Goal: Task Accomplishment & Management: Manage account settings

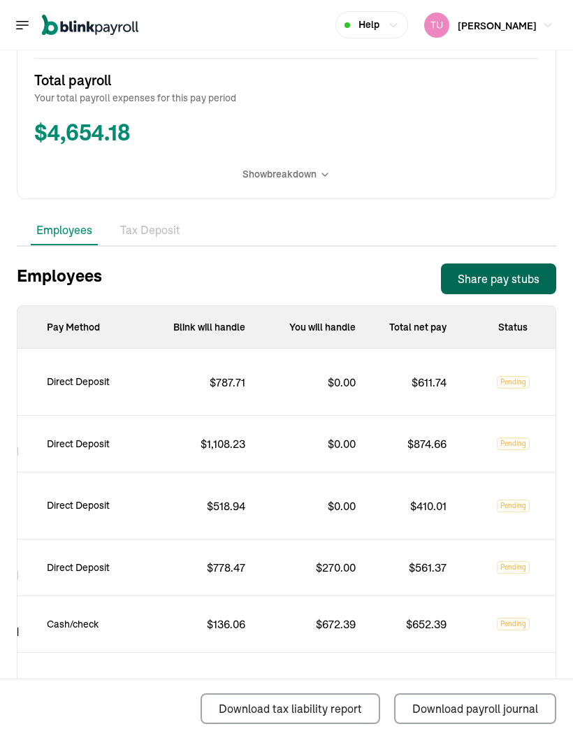
scroll to position [560, 0]
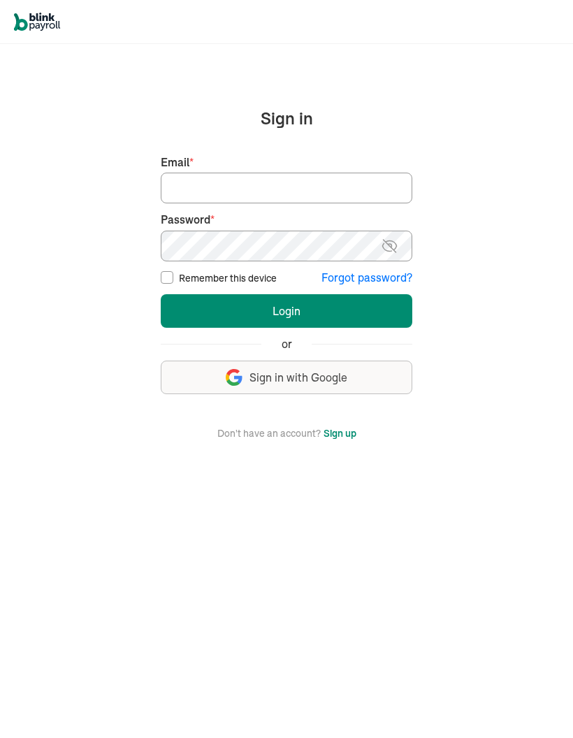
click at [247, 188] on input "Email *" at bounding box center [286, 188] width 251 height 31
type input "[EMAIL_ADDRESS][DOMAIN_NAME]"
click at [337, 298] on button "Login" at bounding box center [286, 311] width 251 height 34
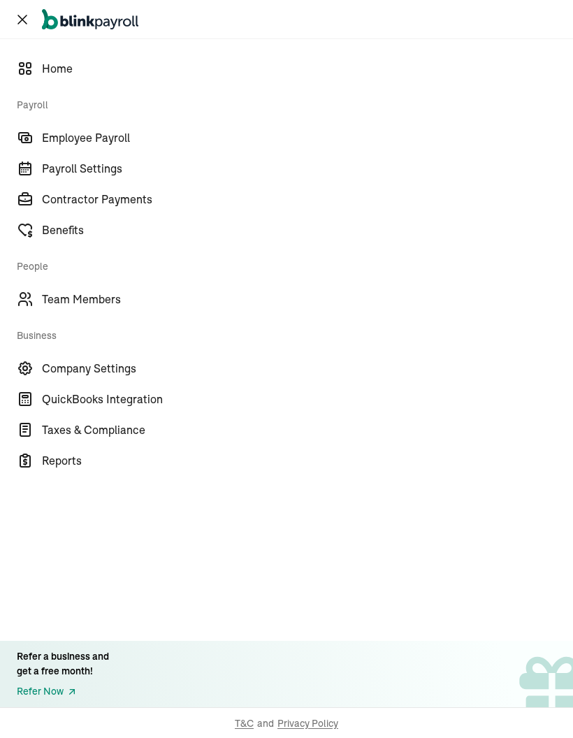
click at [135, 143] on span "Employee Payroll" at bounding box center [307, 137] width 531 height 17
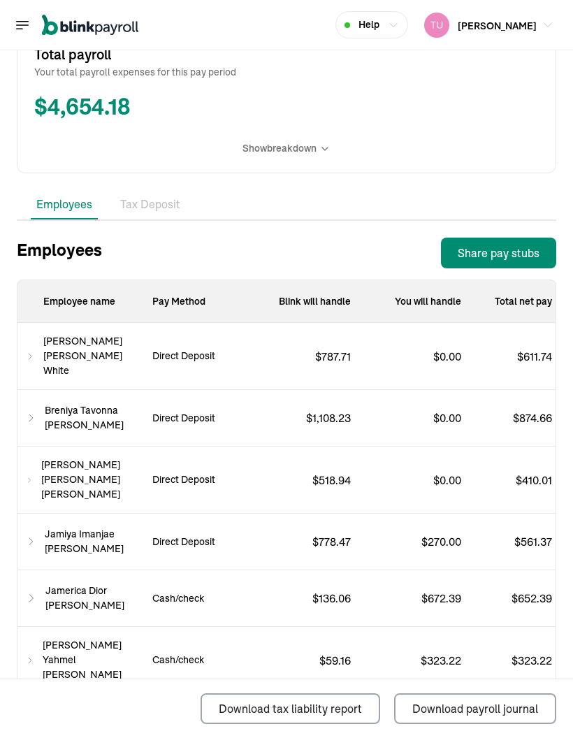
click at [296, 156] on span "Show breakdown" at bounding box center [279, 148] width 74 height 15
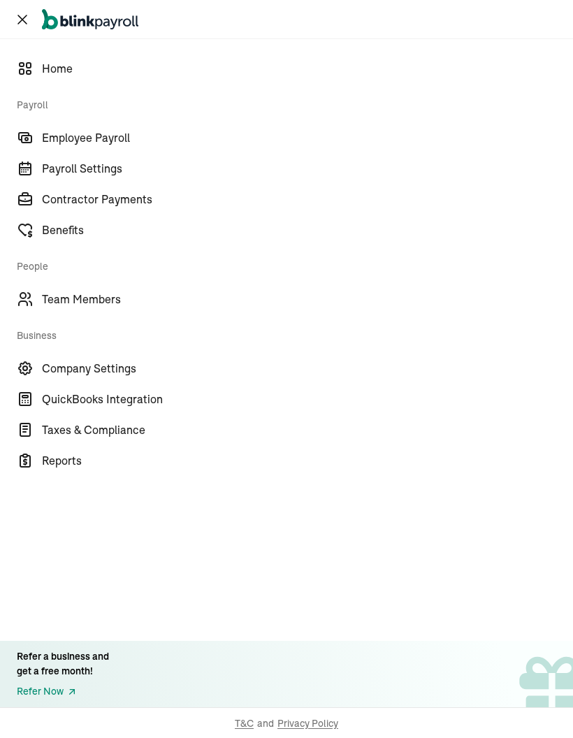
click at [135, 143] on span "Employee Payroll" at bounding box center [307, 137] width 531 height 17
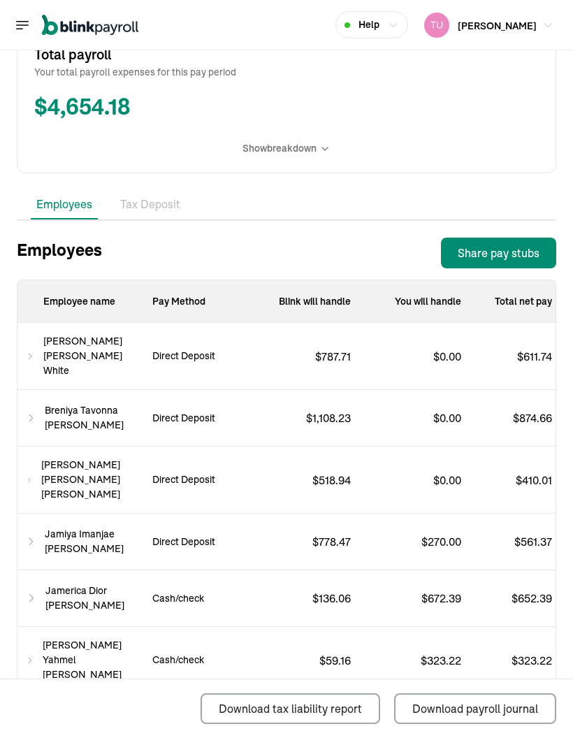
click at [296, 156] on span "Show breakdown" at bounding box center [279, 148] width 74 height 15
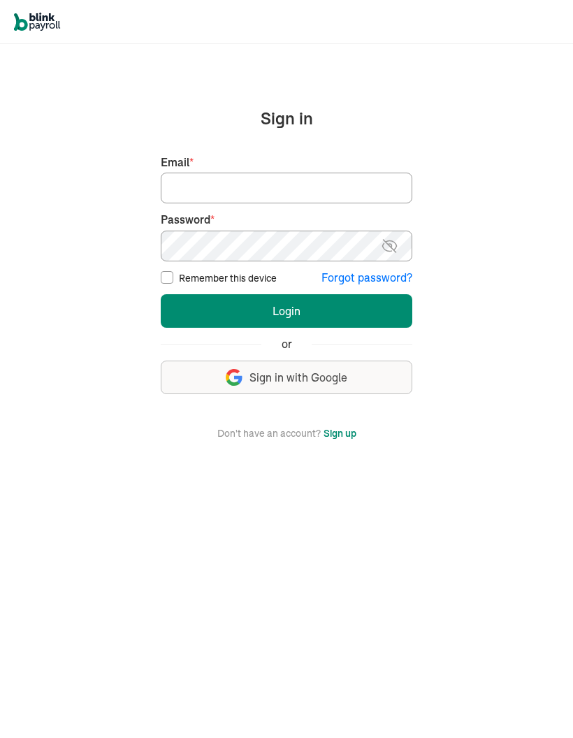
click at [342, 193] on input "Email *" at bounding box center [286, 188] width 251 height 31
type input "[EMAIL_ADDRESS][DOMAIN_NAME]"
click at [322, 314] on button "Login" at bounding box center [286, 311] width 251 height 34
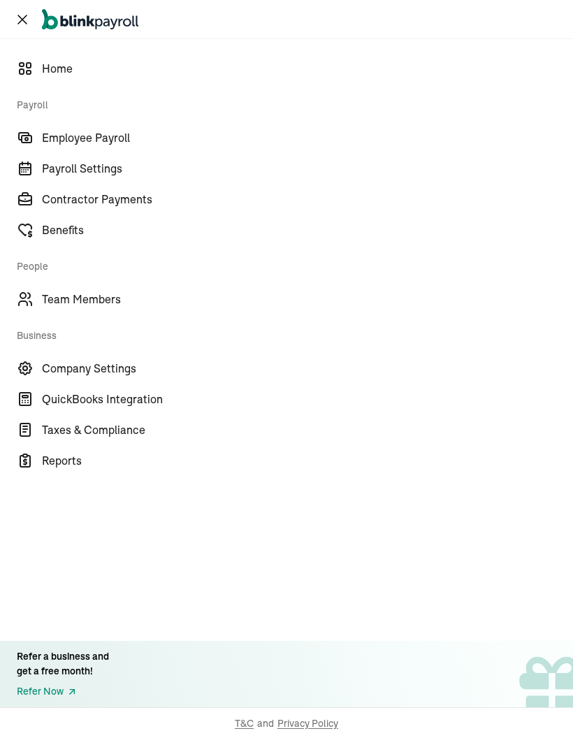
click at [105, 140] on span "Employee Payroll" at bounding box center [307, 137] width 531 height 17
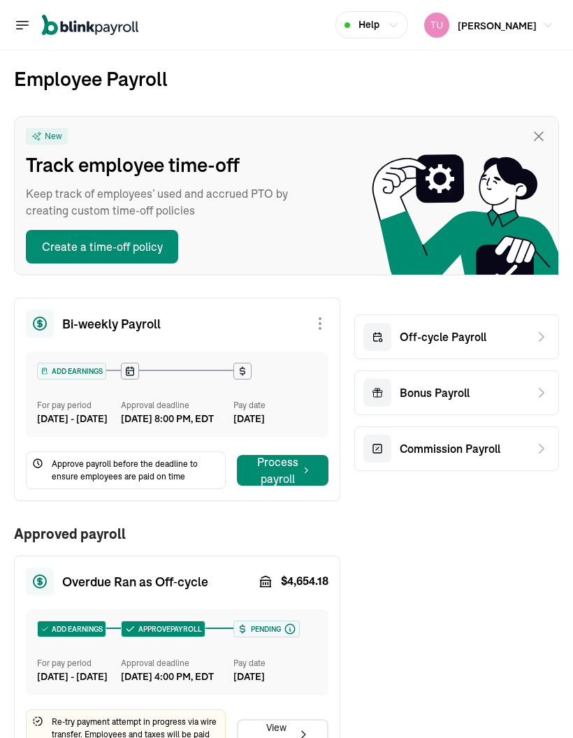
click at [129, 134] on div "New Track employee time-off Keep track of employees’ used and accrued PTO by cr…" at bounding box center [165, 196] width 279 height 136
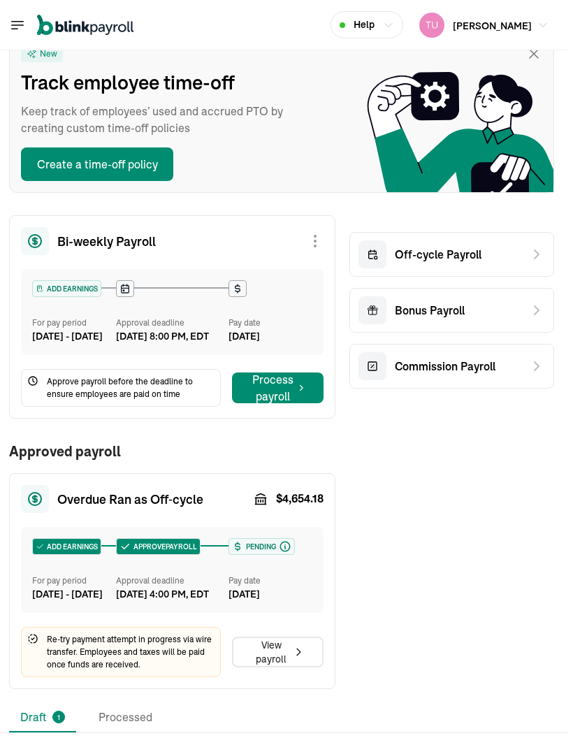
scroll to position [82, 11]
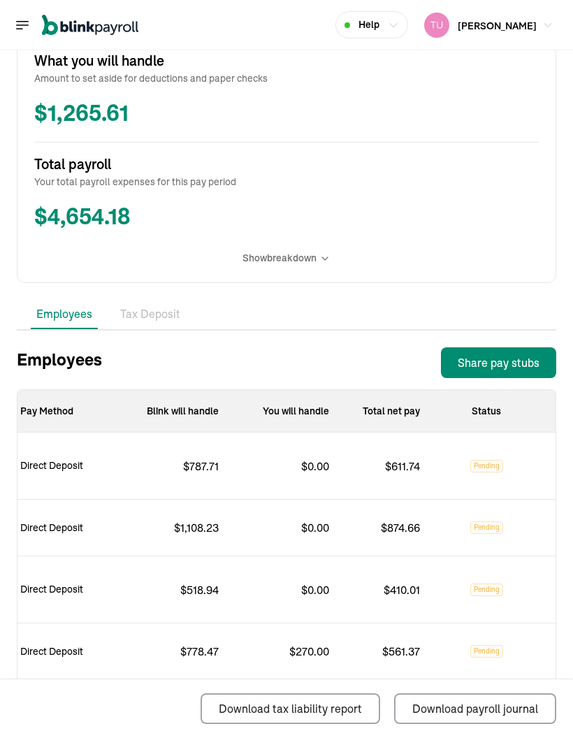
scroll to position [583, 0]
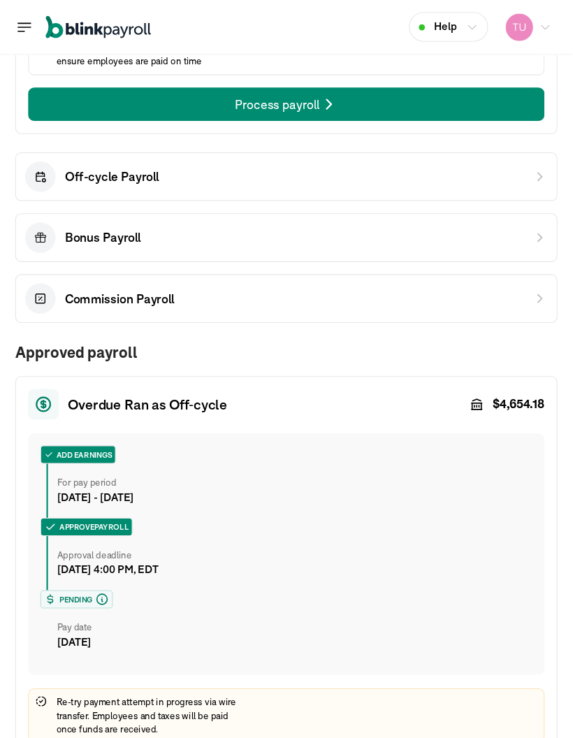
scroll to position [564, 0]
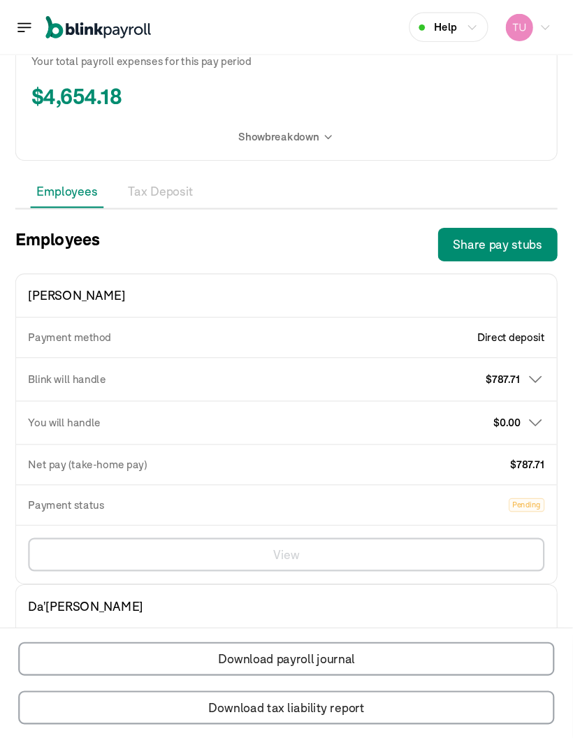
scroll to position [0, 216]
click at [0, 0] on div "$ 323.22" at bounding box center [0, 0] width 0 height 0
click at [0, 0] on icon at bounding box center [0, 0] width 0 height 0
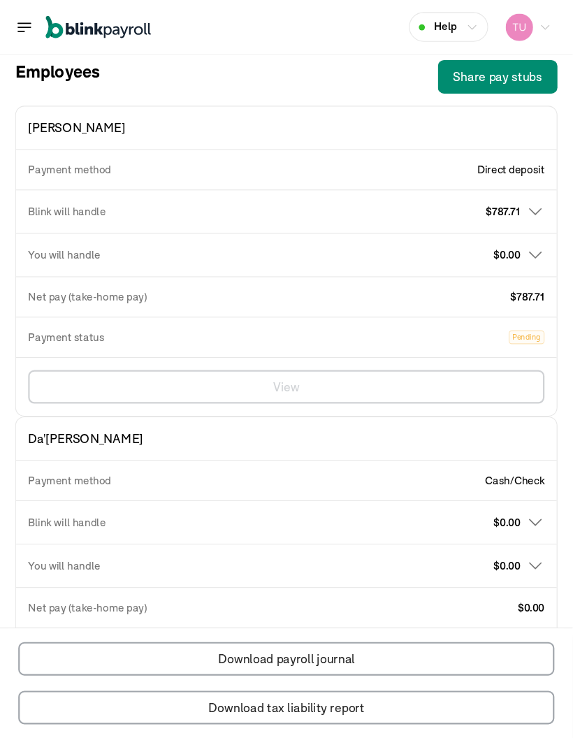
scroll to position [0, 229]
click at [0, 0] on span "Direct deposit" at bounding box center [0, 0] width 0 height 0
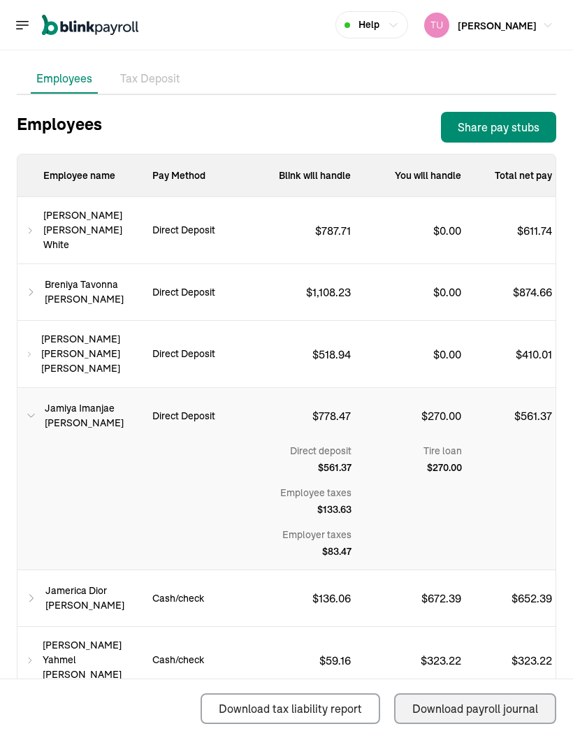
scroll to position [0, 0]
click at [134, 708] on div "Download tax liability report Download payroll journal" at bounding box center [286, 708] width 539 height 59
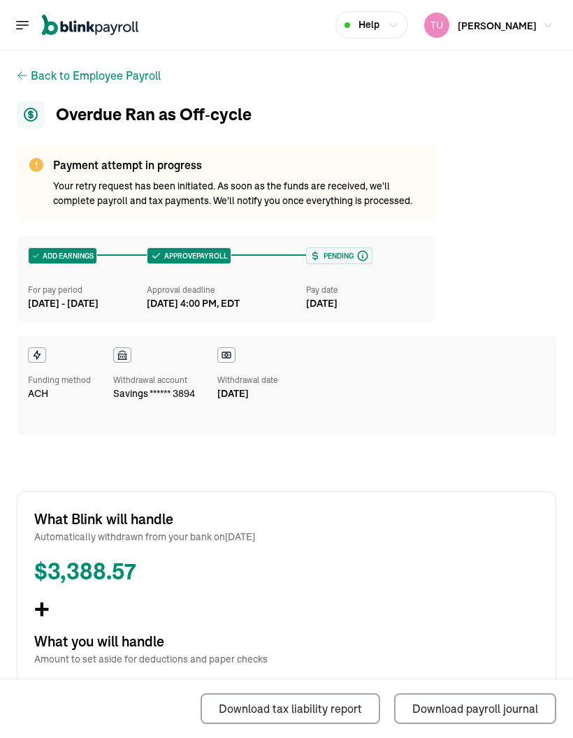
click at [514, 269] on div "ADD EARNINGS For pay period Aug 16 - Aug 29, 2025 APPROVE PAYROLL Approval dead…" at bounding box center [286, 335] width 539 height 199
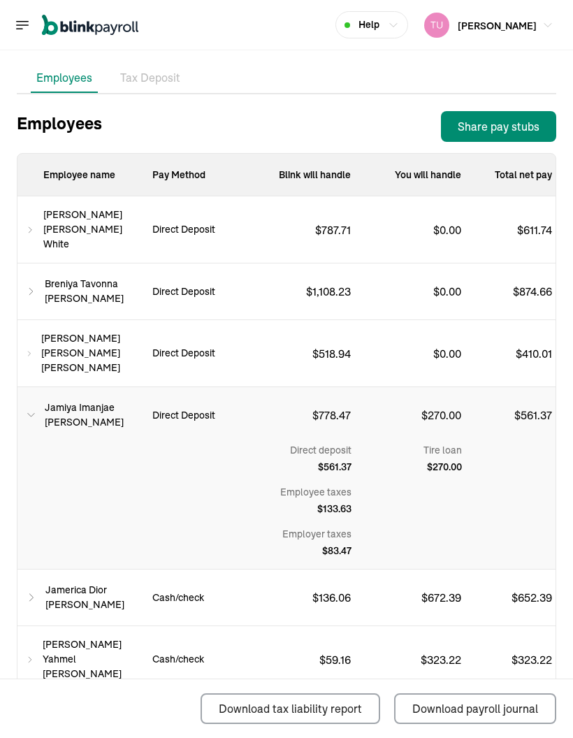
scroll to position [816, 0]
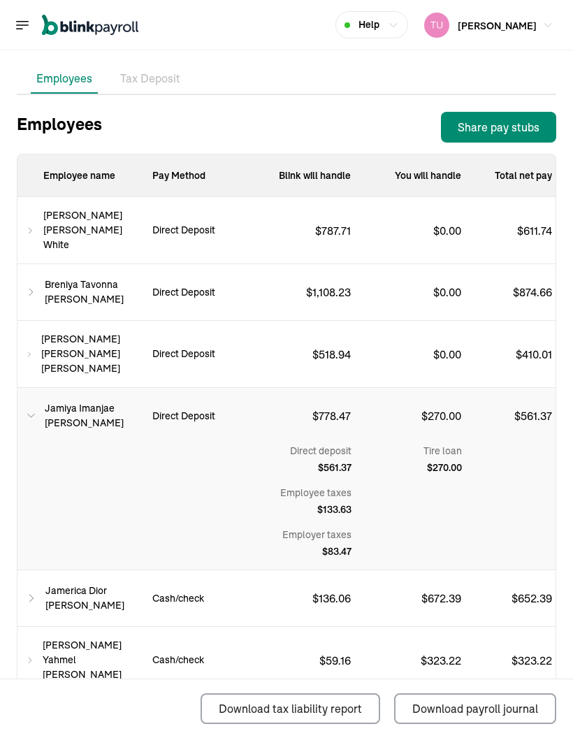
click at [135, 701] on div "Download tax liability report Download payroll journal" at bounding box center [286, 708] width 539 height 59
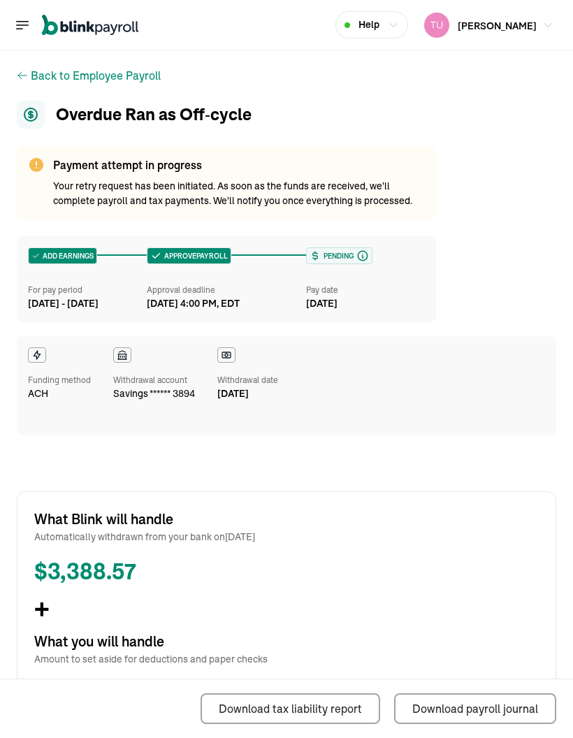
scroll to position [0, 0]
click at [446, 101] on h1 "Overdue Ran as Off‑cycle" at bounding box center [286, 115] width 539 height 28
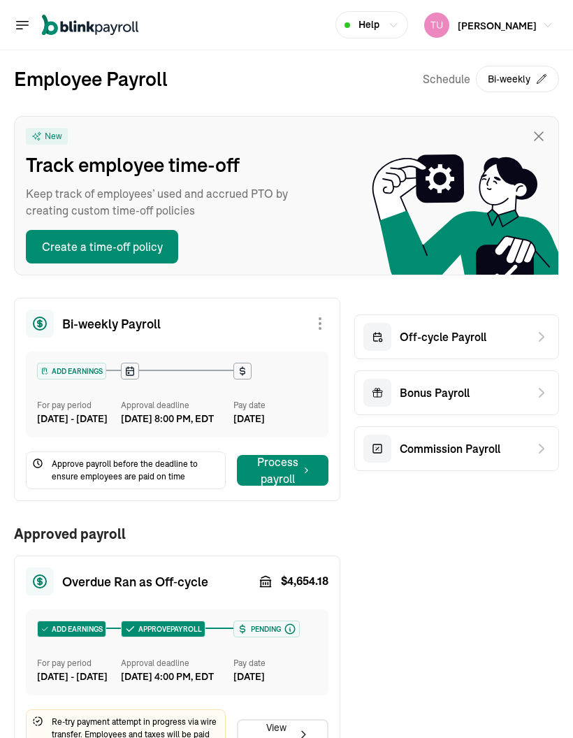
click at [149, 64] on h2 "Employee Payroll" at bounding box center [91, 78] width 154 height 29
click at [353, 64] on div "Employee Payroll Schedule Bi-weekly" at bounding box center [286, 90] width 545 height 52
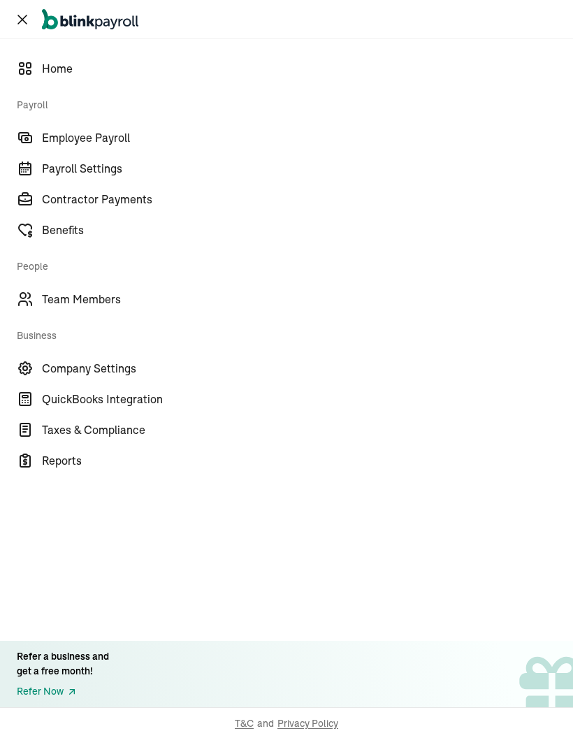
click at [131, 133] on span "Employee Payroll" at bounding box center [307, 137] width 531 height 17
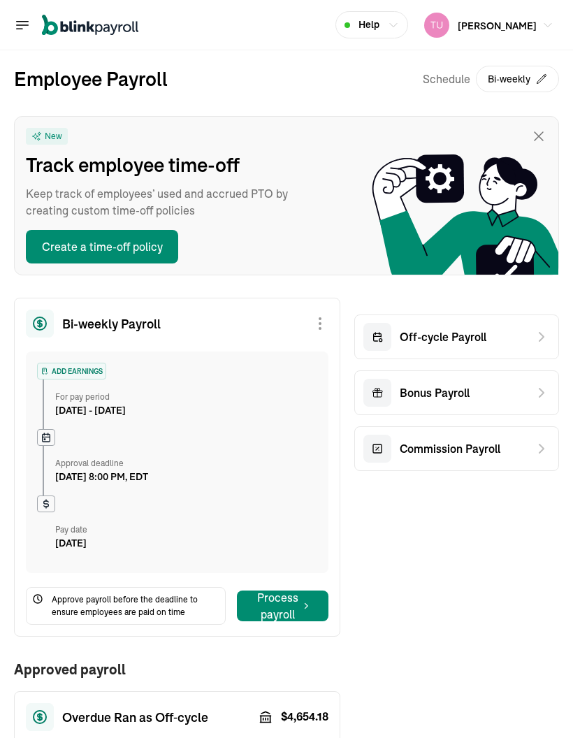
click at [541, 338] on icon at bounding box center [541, 336] width 17 height 17
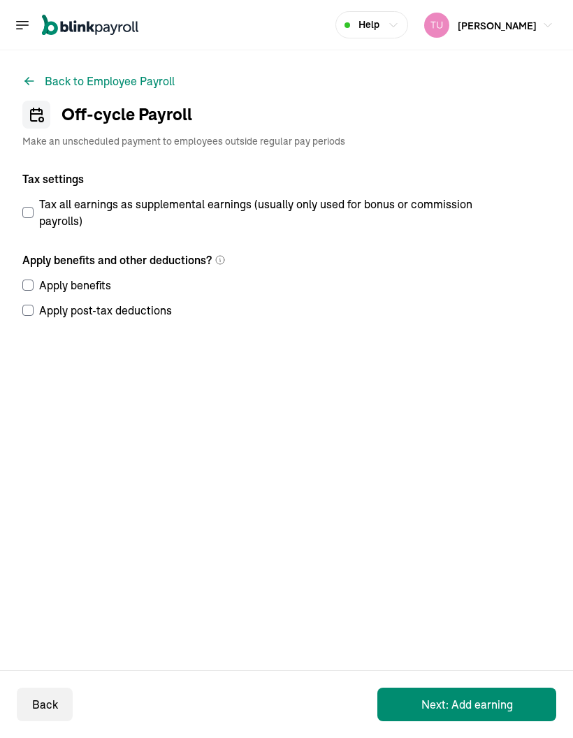
click at [31, 217] on input "Tax all earnings as supplemental earnings (usually only used for bonus or commi…" at bounding box center [27, 212] width 11 height 11
checkbox input "true"
click at [27, 289] on input "Apply benefits" at bounding box center [27, 284] width 11 height 11
click at [26, 289] on input "Apply benefits" at bounding box center [27, 284] width 11 height 11
click at [38, 273] on div "Apply benefits" at bounding box center [252, 280] width 461 height 25
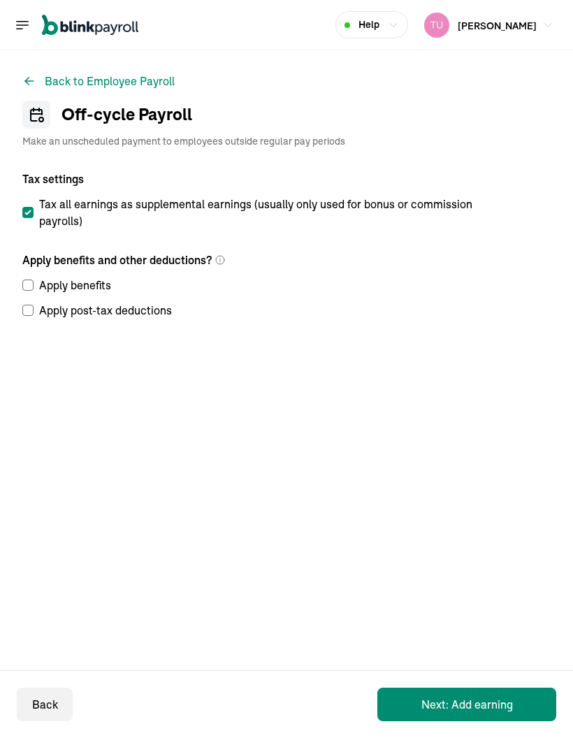
click at [33, 286] on input "Apply benefits" at bounding box center [27, 284] width 11 height 11
checkbox input "true"
click at [31, 309] on input "Apply post-tax deductions" at bounding box center [27, 310] width 11 height 11
checkbox input "true"
click at [492, 703] on button "Next: Add earning" at bounding box center [466, 704] width 179 height 34
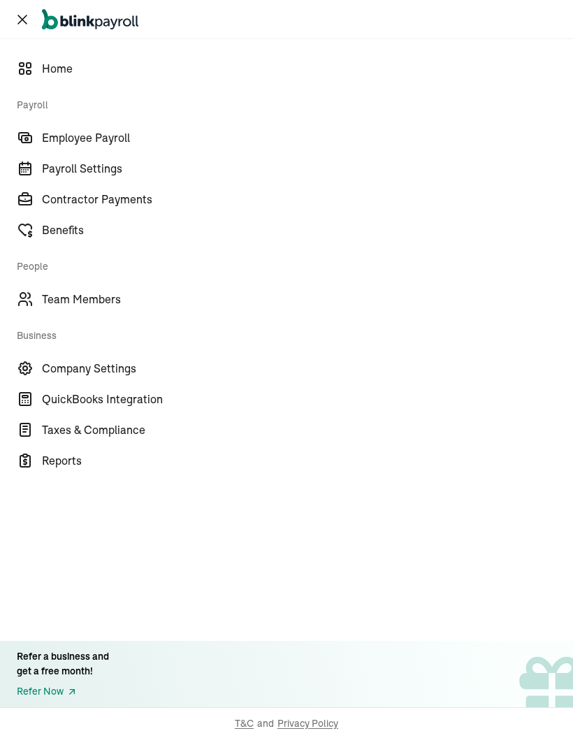
click at [105, 140] on span "Employee Payroll" at bounding box center [307, 137] width 531 height 17
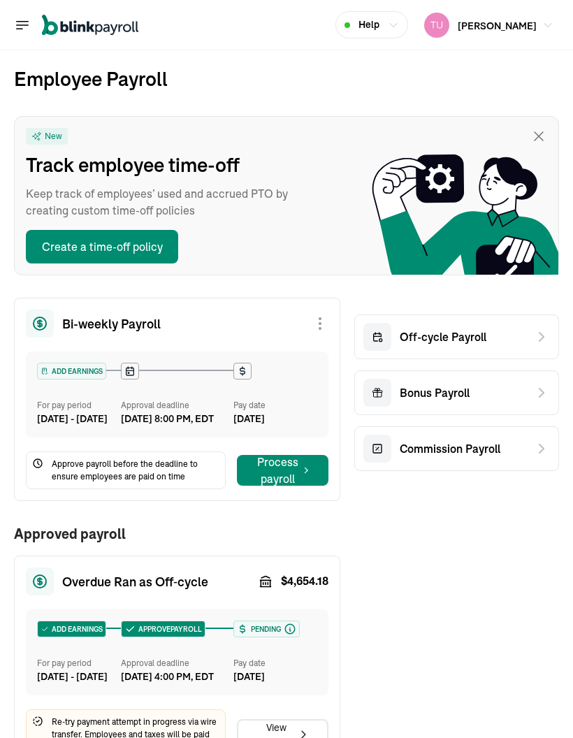
click at [129, 134] on div "New Track employee time-off Keep track of employees’ used and accrued PTO by cr…" at bounding box center [165, 196] width 279 height 136
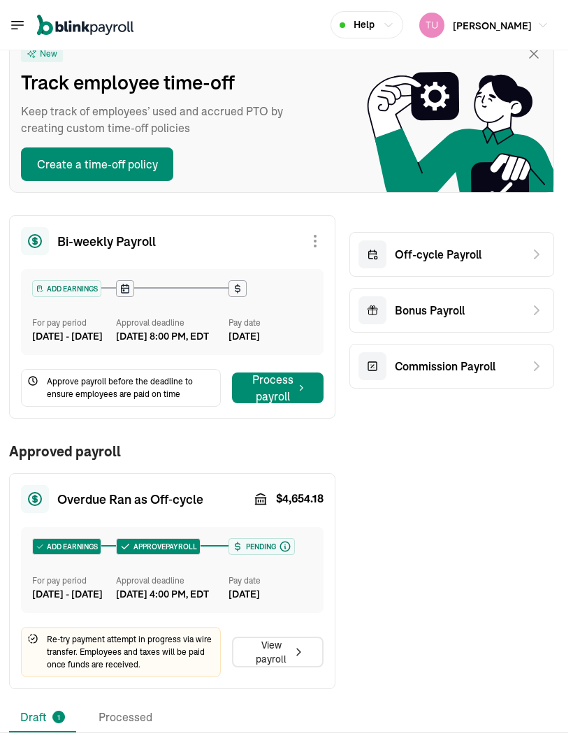
scroll to position [82, 11]
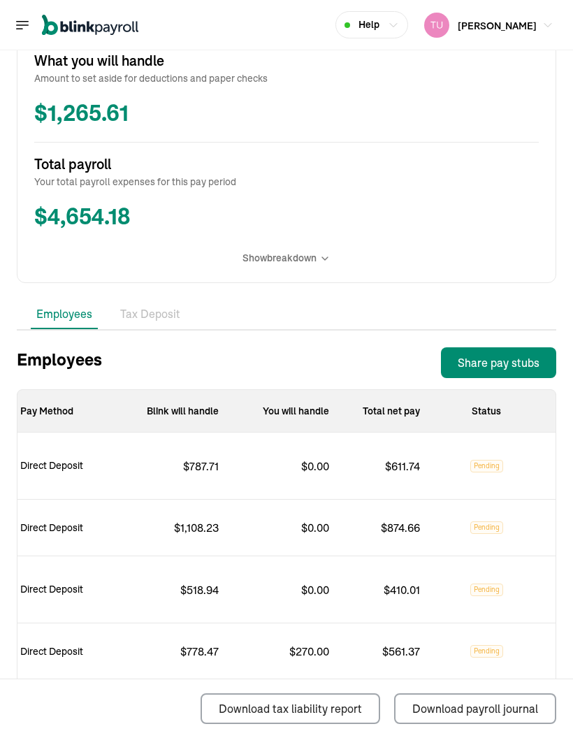
scroll to position [583, 0]
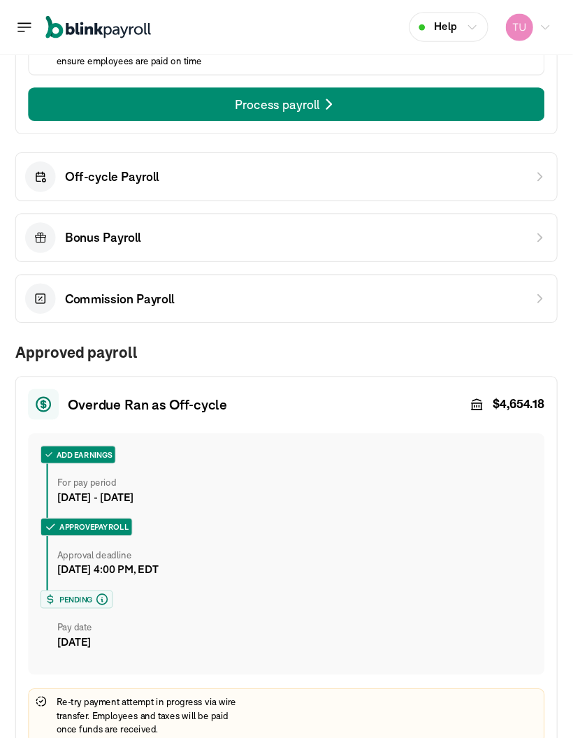
scroll to position [564, 0]
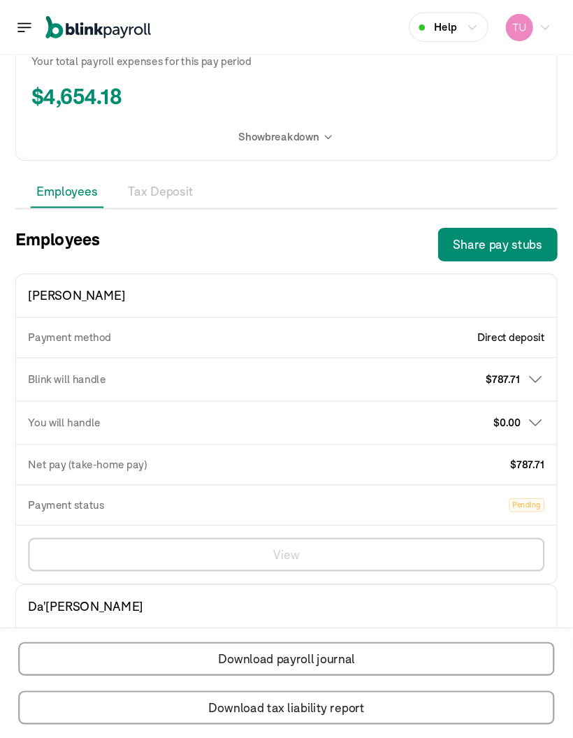
scroll to position [0, 216]
click at [0, 0] on div "$ 323.22" at bounding box center [0, 0] width 0 height 0
click at [0, 0] on icon at bounding box center [0, 0] width 0 height 0
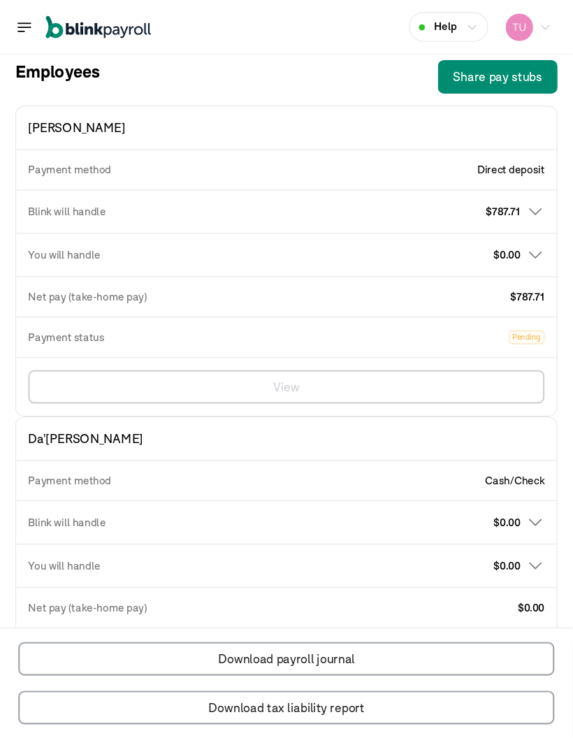
scroll to position [0, 229]
click at [0, 0] on span "Direct deposit" at bounding box center [0, 0] width 0 height 0
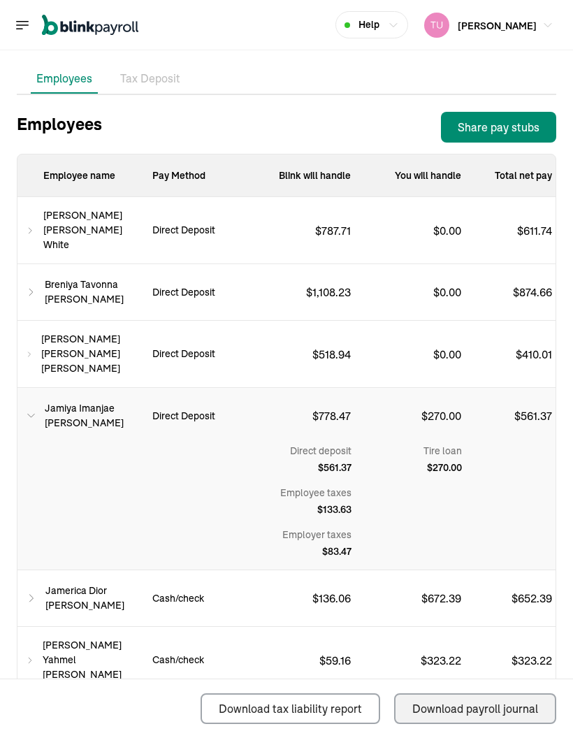
scroll to position [0, 0]
click at [134, 708] on div "Download tax liability report Download payroll journal" at bounding box center [286, 708] width 539 height 59
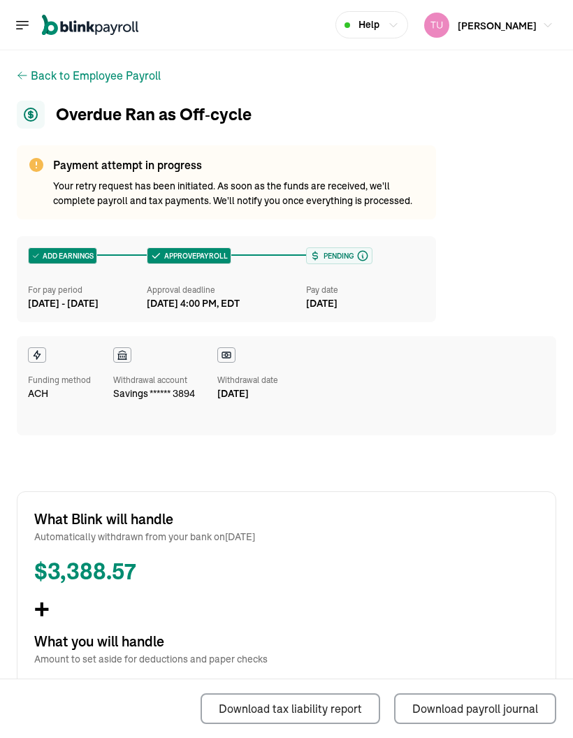
click at [514, 269] on div "ADD EARNINGS For pay period Aug 16 - Aug 29, 2025 APPROVE PAYROLL Approval dead…" at bounding box center [286, 335] width 539 height 199
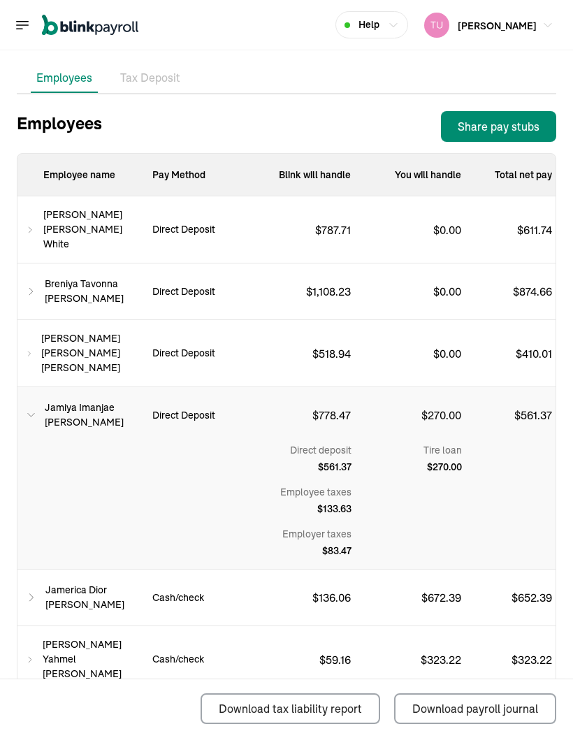
scroll to position [816, 0]
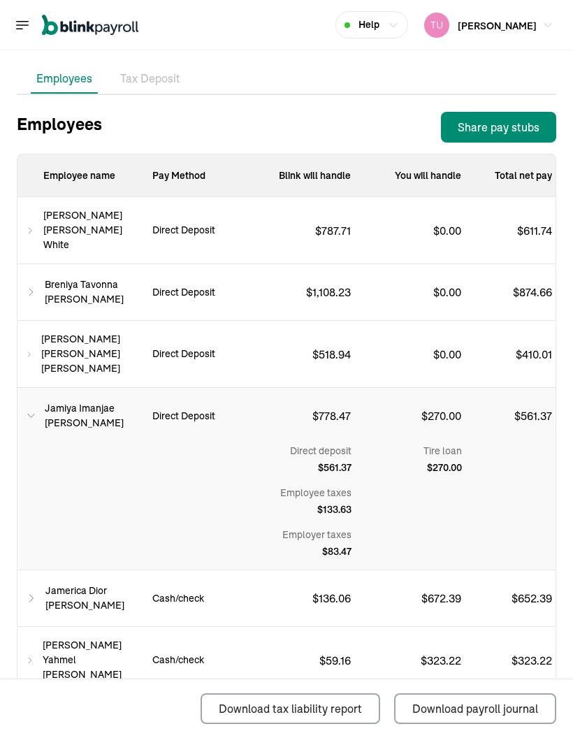
click at [135, 701] on div "Download tax liability report Download payroll journal" at bounding box center [286, 708] width 539 height 59
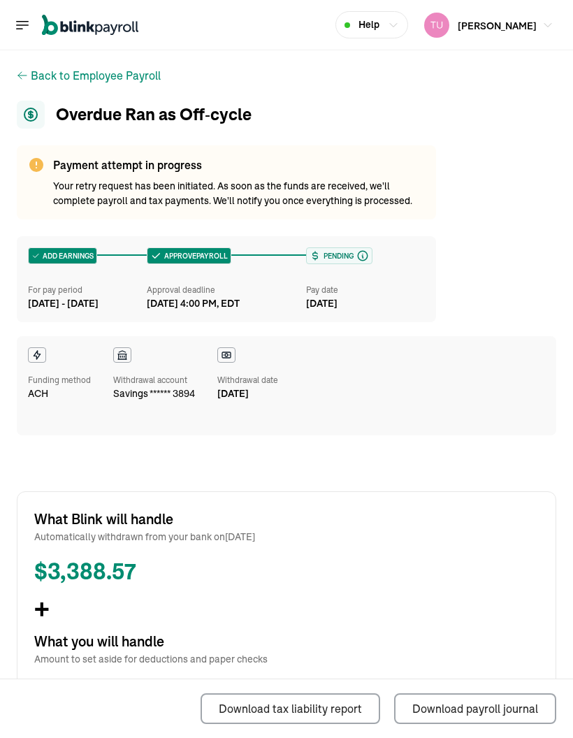
scroll to position [0, 0]
click at [446, 101] on h1 "Overdue Ran as Off‑cycle" at bounding box center [286, 115] width 539 height 28
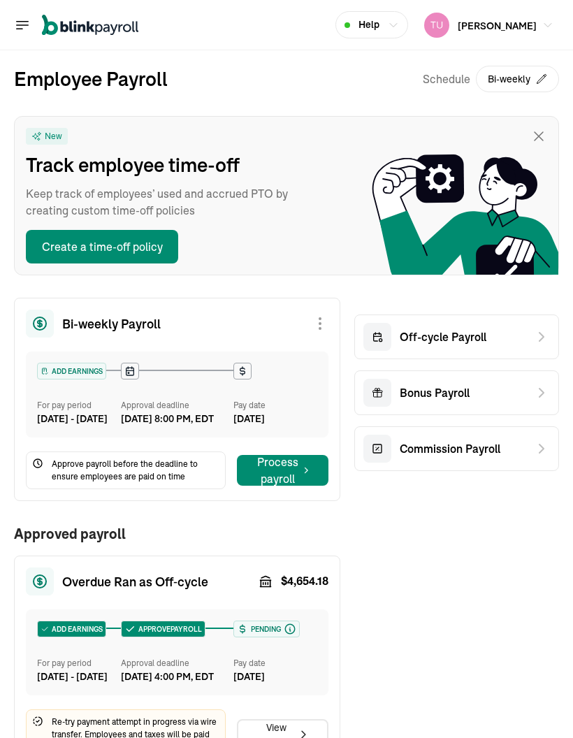
click at [149, 64] on h2 "Employee Payroll" at bounding box center [91, 78] width 154 height 29
click at [353, 64] on div "Employee Payroll Schedule Bi-weekly" at bounding box center [286, 90] width 545 height 52
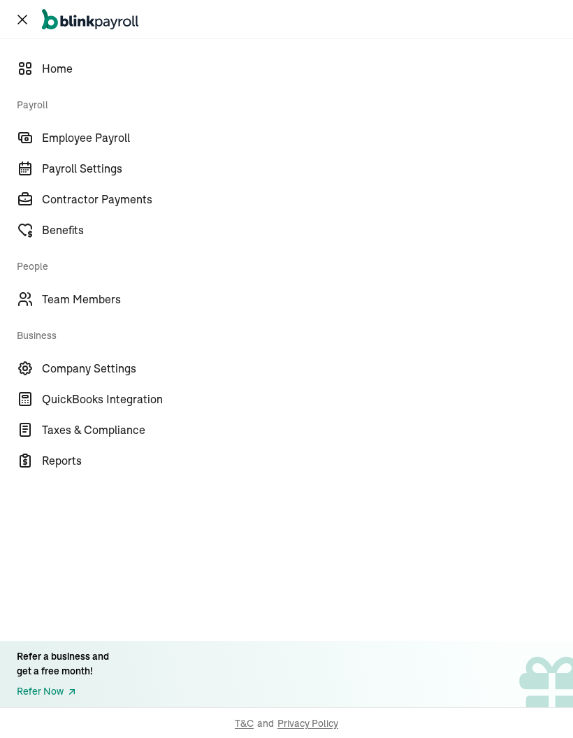
click at [131, 133] on span "Employee Payroll" at bounding box center [307, 137] width 531 height 17
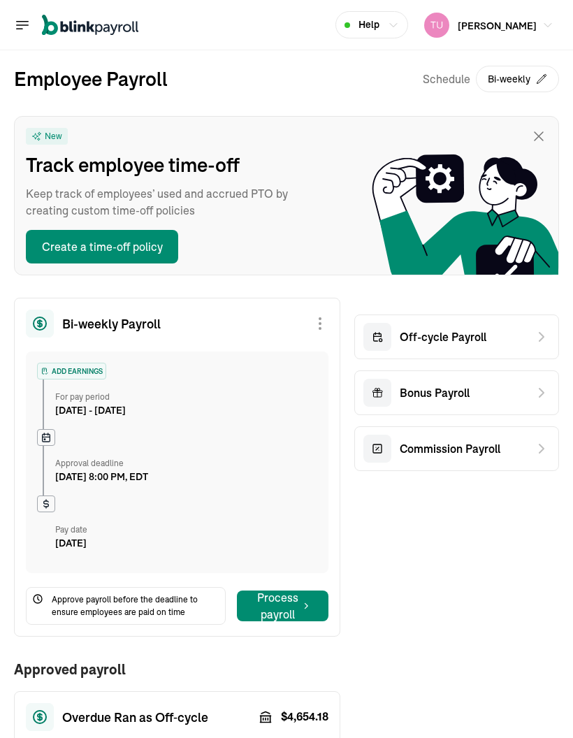
click at [541, 338] on icon at bounding box center [541, 336] width 17 height 17
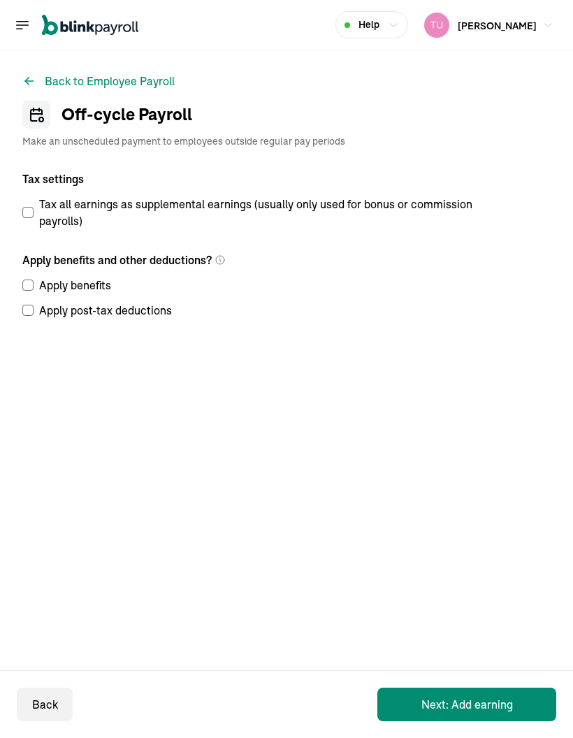
click at [31, 217] on input "Tax all earnings as supplemental earnings (usually only used for bonus or commi…" at bounding box center [27, 212] width 11 height 11
checkbox input "true"
click at [27, 289] on input "Apply benefits" at bounding box center [27, 284] width 11 height 11
click at [26, 289] on input "Apply benefits" at bounding box center [27, 284] width 11 height 11
click at [38, 273] on div "Apply benefits" at bounding box center [252, 280] width 461 height 25
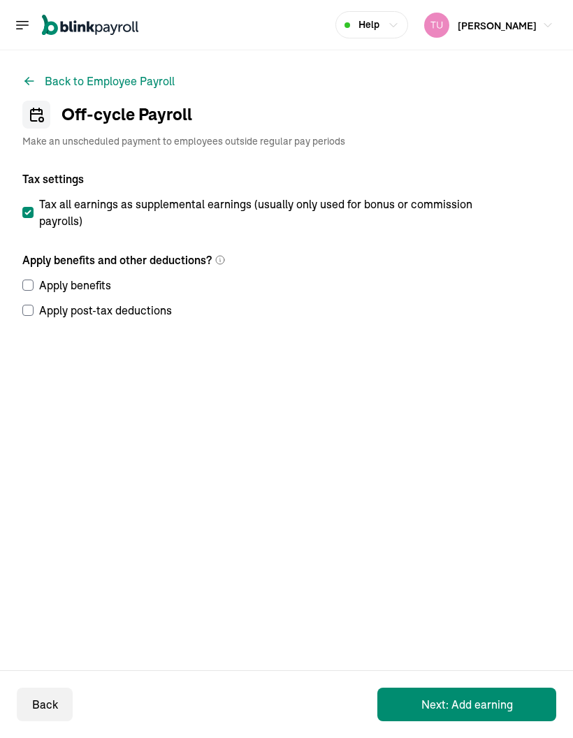
click at [33, 286] on input "Apply benefits" at bounding box center [27, 284] width 11 height 11
checkbox input "true"
click at [31, 309] on input "Apply post-tax deductions" at bounding box center [27, 310] width 11 height 11
checkbox input "true"
click at [492, 703] on button "Next: Add earning" at bounding box center [466, 704] width 179 height 34
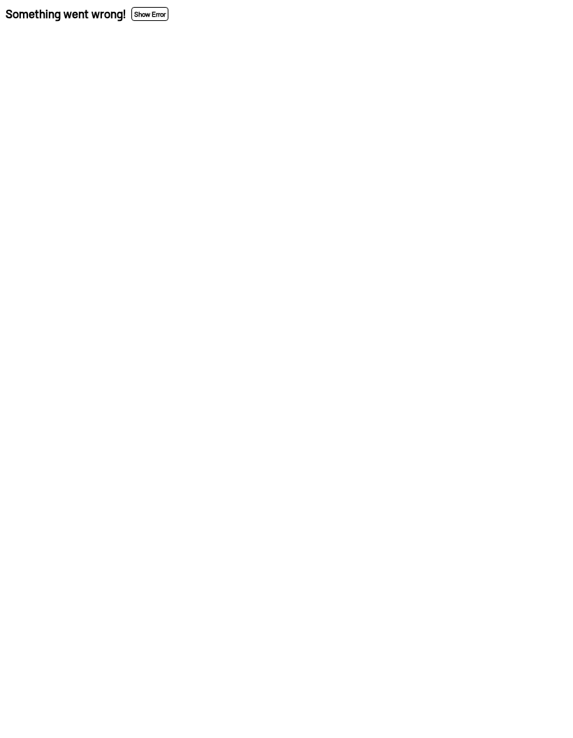
click at [166, 11] on button "Show Error" at bounding box center [149, 14] width 37 height 14
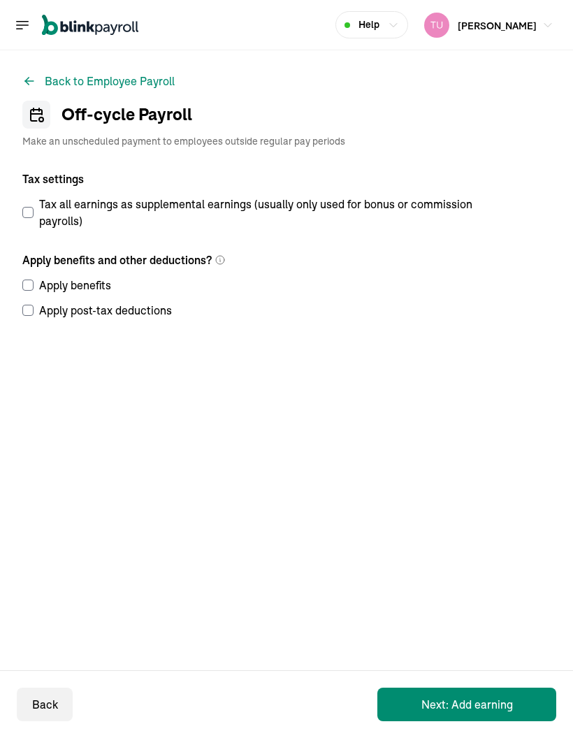
click at [32, 215] on input "Tax all earnings as supplemental earnings (usually only used for bonus or commi…" at bounding box center [27, 212] width 11 height 11
checkbox input "true"
click at [23, 284] on input "Apply benefits" at bounding box center [27, 284] width 11 height 11
checkbox input "true"
click at [26, 315] on input "Apply post-tax deductions" at bounding box center [27, 310] width 11 height 11
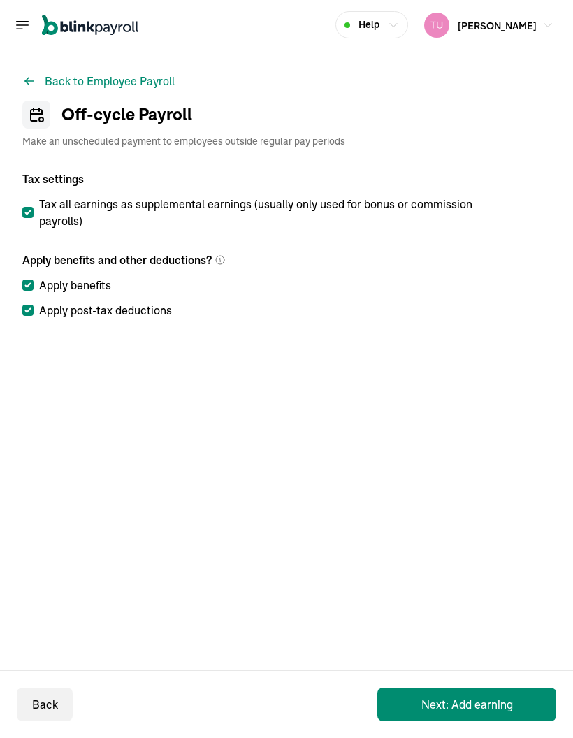
checkbox input "true"
click at [514, 697] on button "Next: Add earning" at bounding box center [466, 704] width 179 height 34
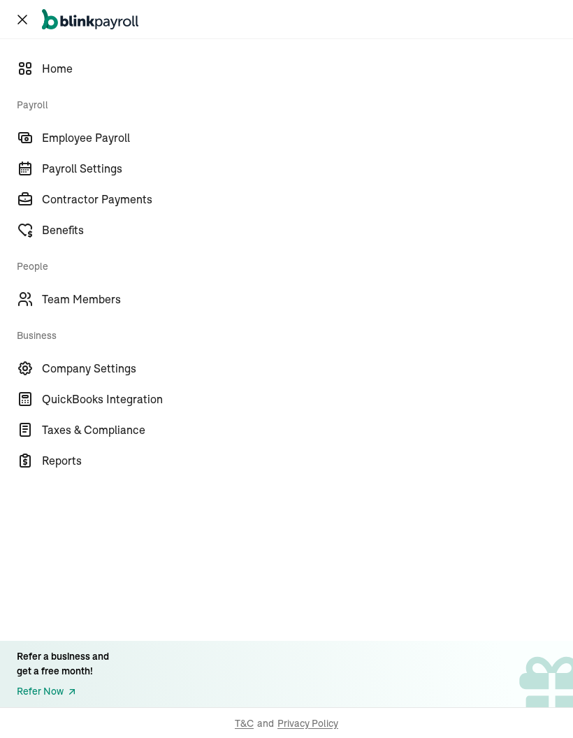
click at [106, 298] on span "Team Members" at bounding box center [307, 299] width 531 height 17
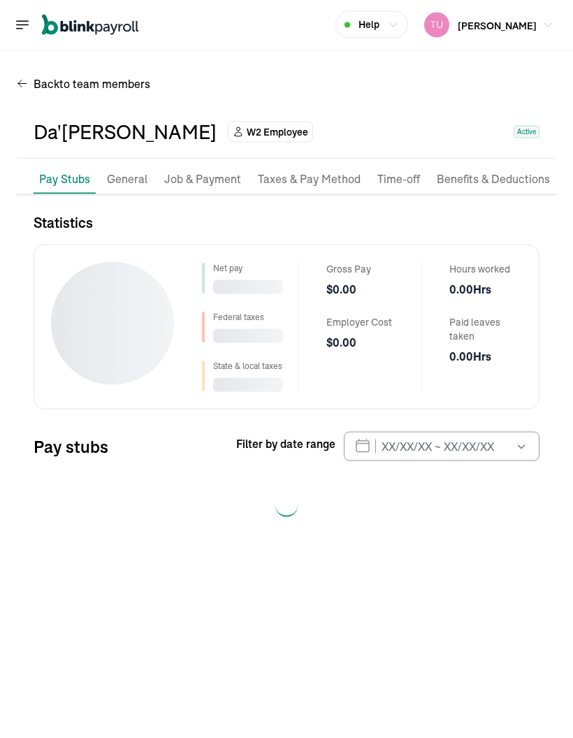
scroll to position [56, 0]
select select "2025"
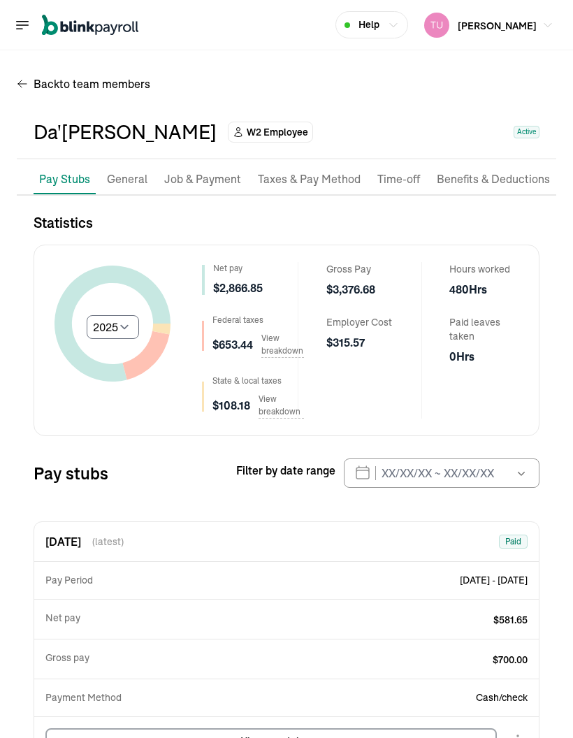
scroll to position [0, 0]
click at [219, 177] on p "Job & Payment" at bounding box center [202, 179] width 77 height 18
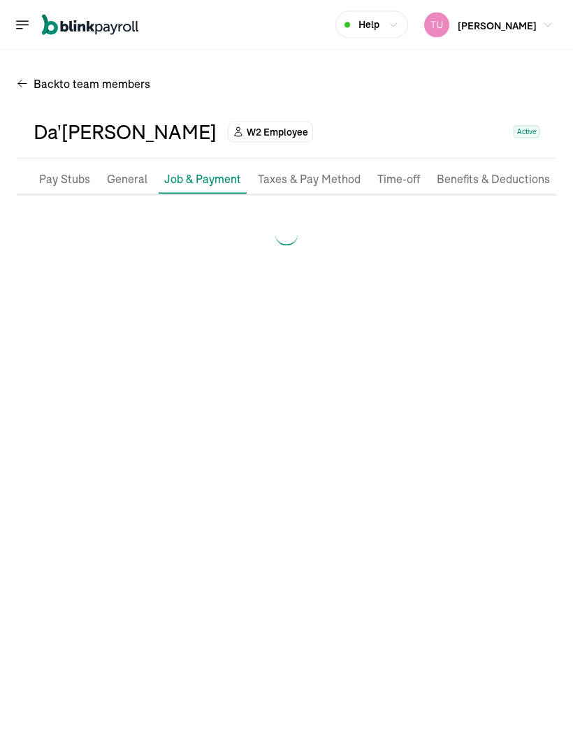
scroll to position [56, 0]
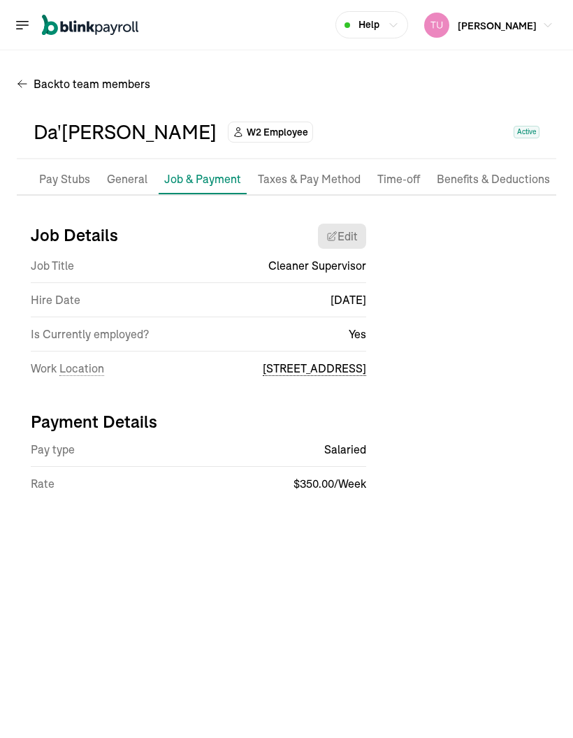
select select "[STREET_ADDRESS]"
select select "2"
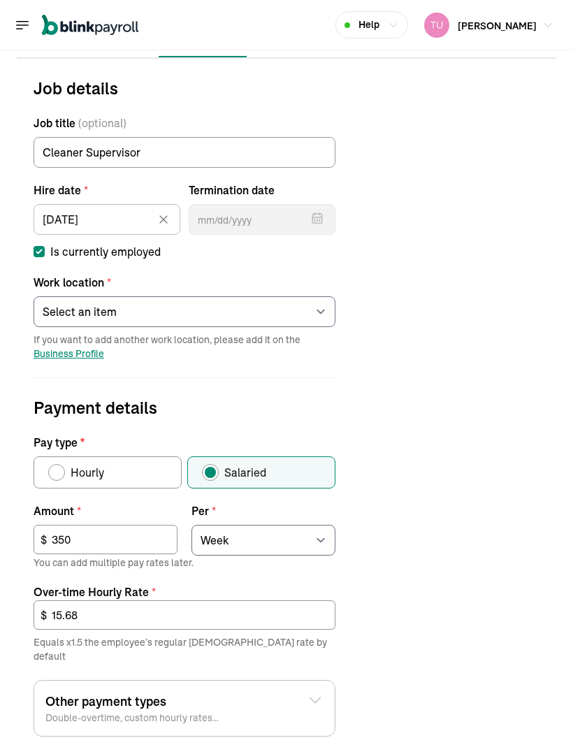
scroll to position [173, 0]
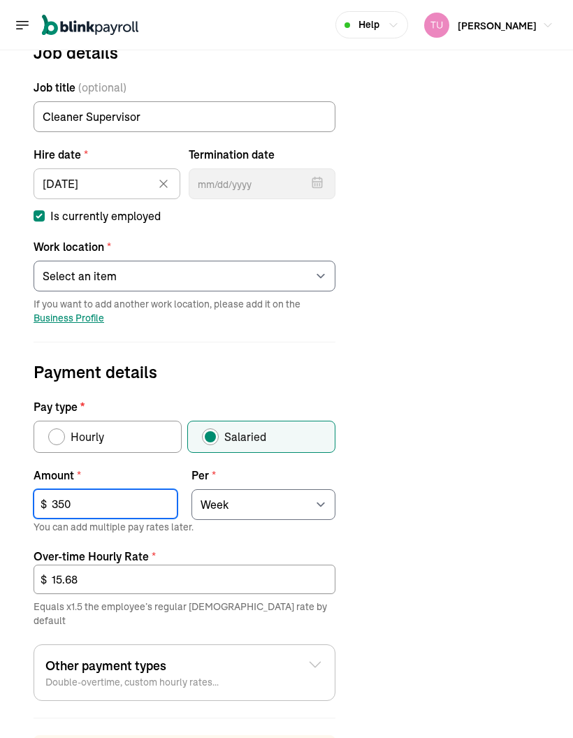
click at [122, 489] on input "350" at bounding box center [106, 503] width 144 height 29
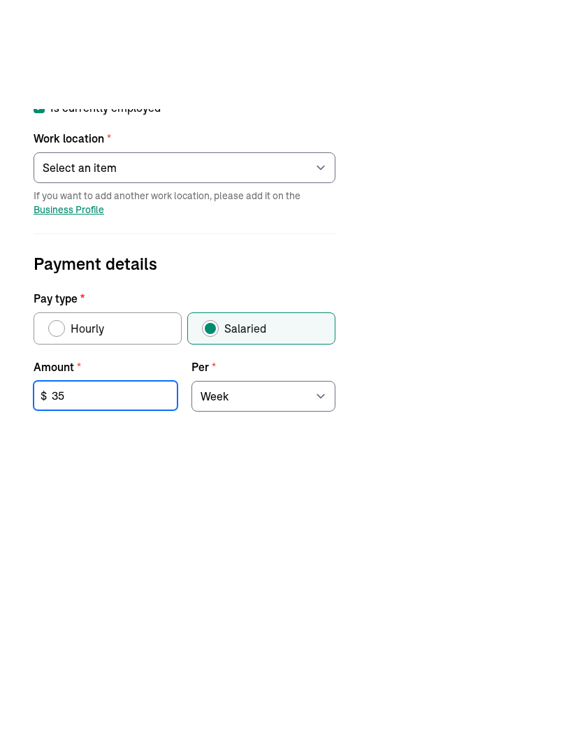
type input "3"
type input "1,450"
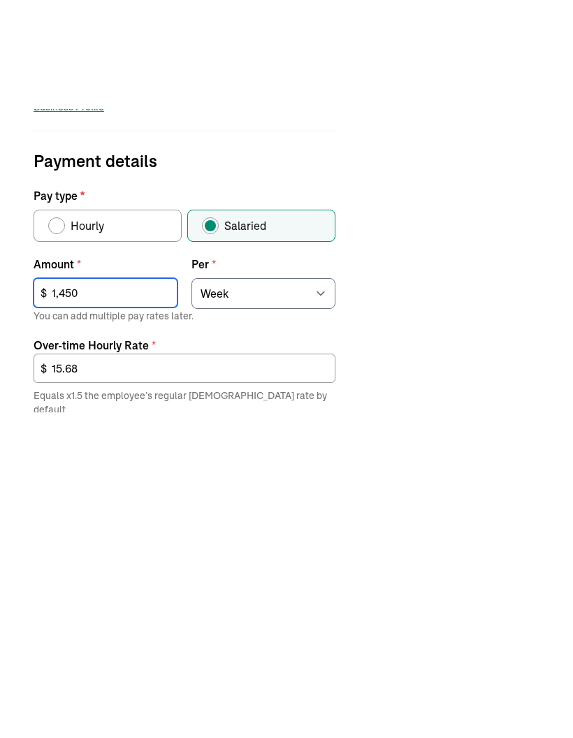
scroll to position [274, 0]
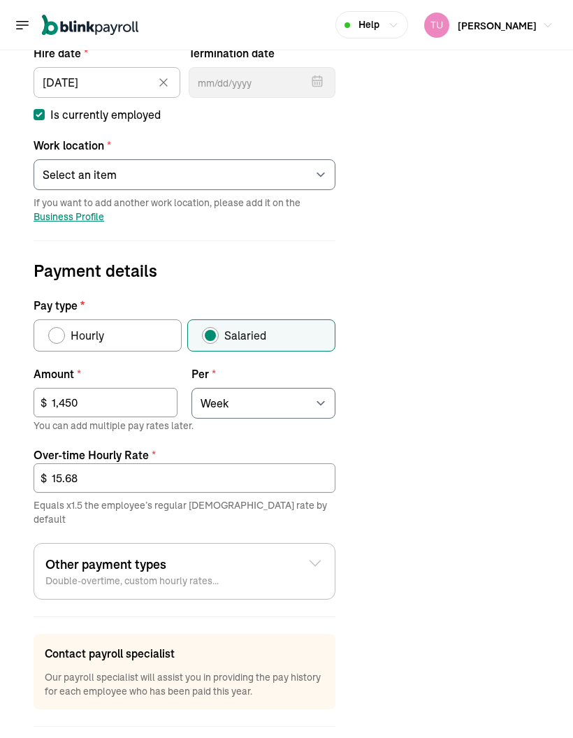
click at [300, 463] on input "15.68" at bounding box center [185, 477] width 302 height 29
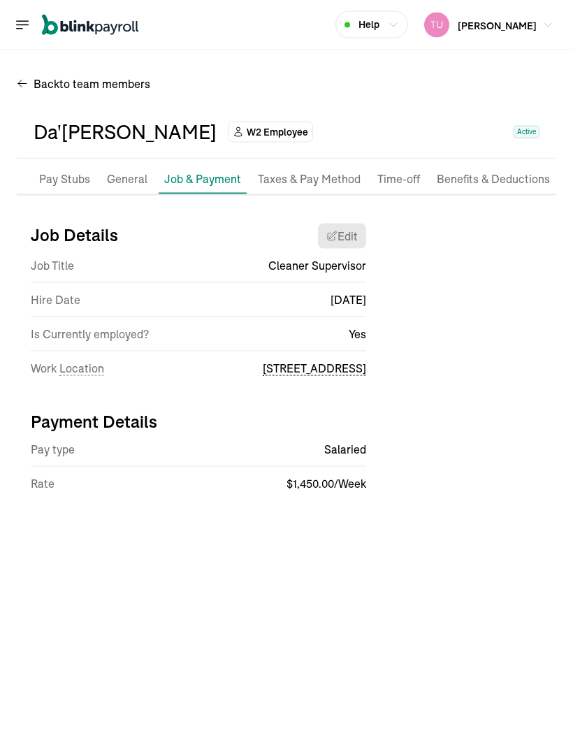
scroll to position [0, 0]
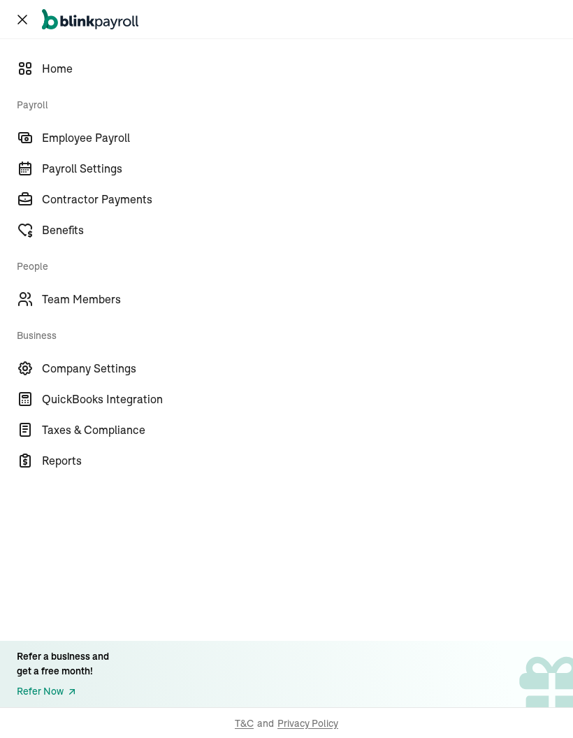
click at [124, 141] on span "Employee Payroll" at bounding box center [307, 137] width 531 height 17
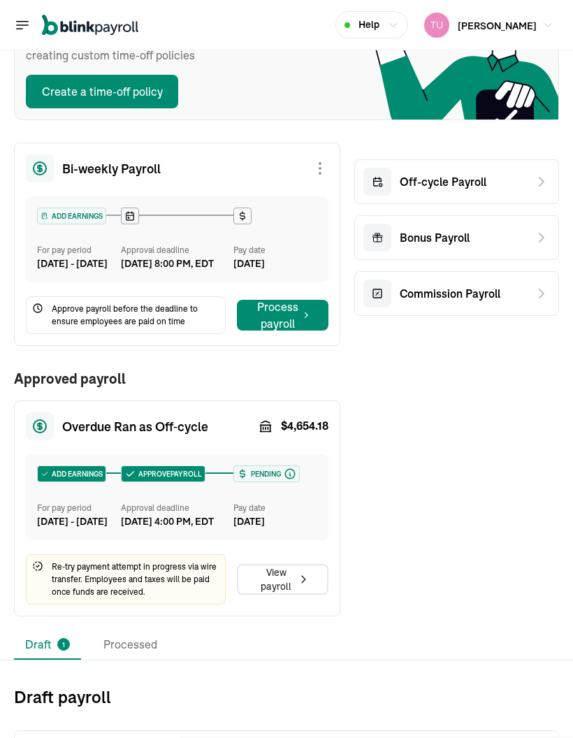
scroll to position [154, 0]
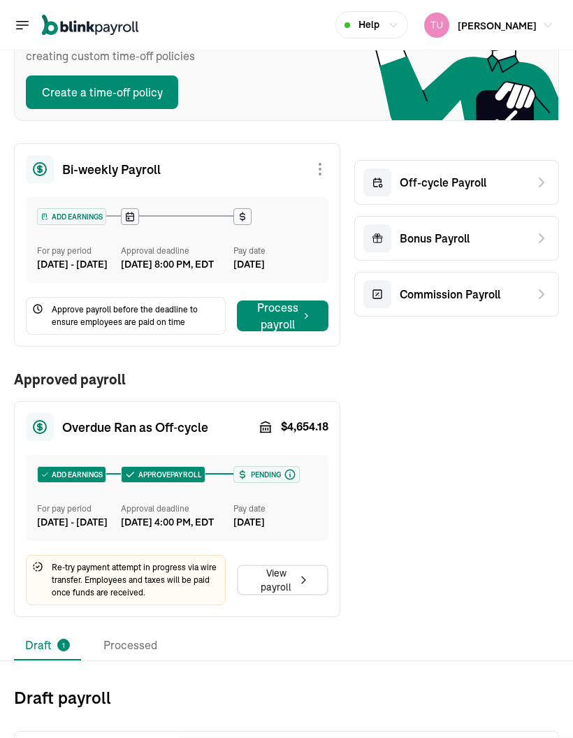
click at [535, 170] on div "Off-cycle Payroll" at bounding box center [456, 182] width 205 height 45
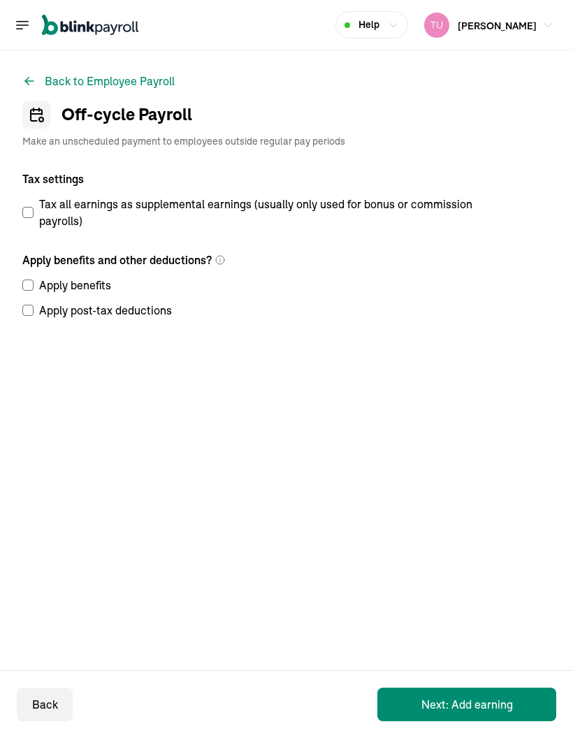
click at [36, 208] on label "Tax all earnings as supplemental earnings (usually only used for bonus or commi…" at bounding box center [252, 213] width 461 height 34
click at [34, 208] on input "Tax all earnings as supplemental earnings (usually only used for bonus or commi…" at bounding box center [27, 212] width 11 height 11
checkbox input "true"
click at [29, 285] on input "Apply benefits" at bounding box center [27, 284] width 11 height 11
checkbox input "true"
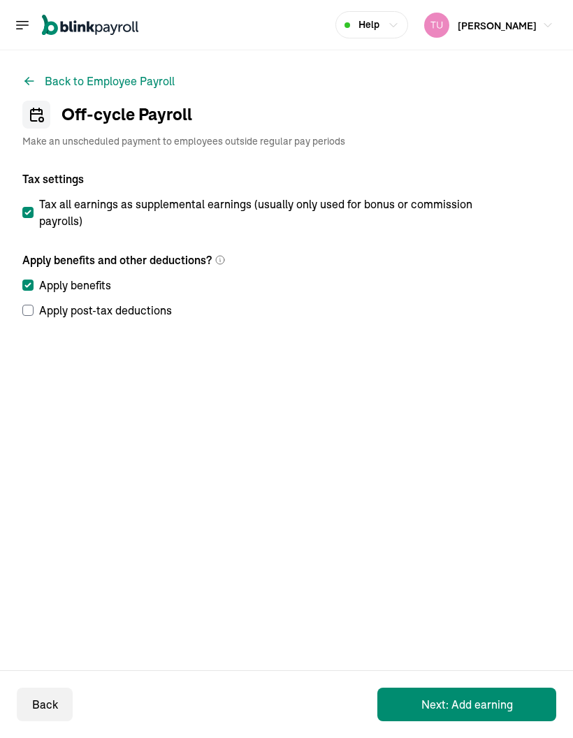
click at [33, 307] on input "Apply post-tax deductions" at bounding box center [27, 310] width 11 height 11
checkbox input "true"
click at [479, 706] on button "Next: Add earning" at bounding box center [466, 704] width 179 height 34
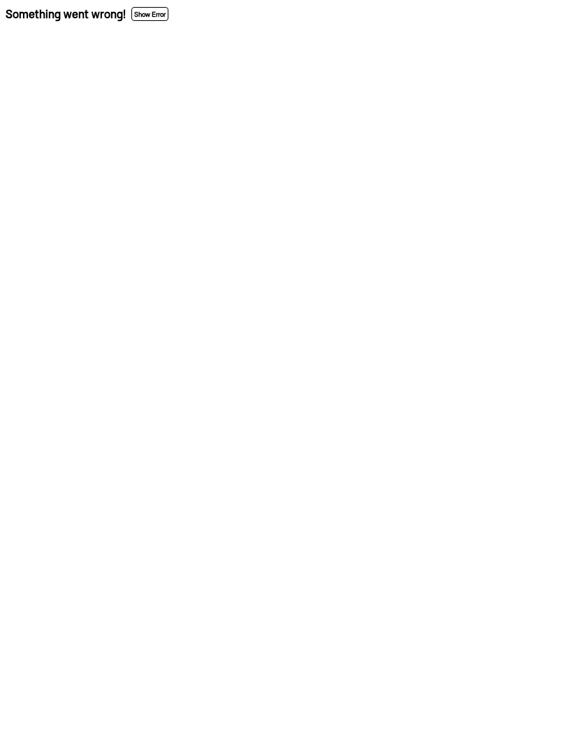
click at [166, 11] on button "Show Error" at bounding box center [149, 14] width 37 height 14
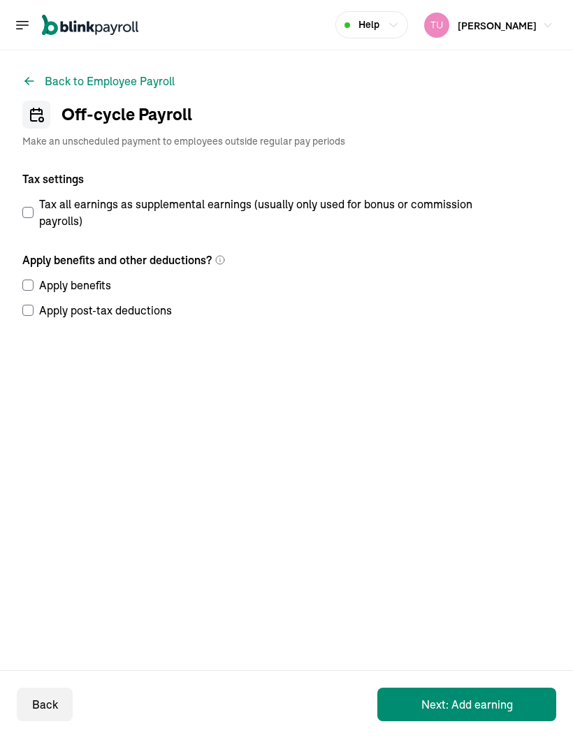
click at [32, 215] on input "Tax all earnings as supplemental earnings (usually only used for bonus or commi…" at bounding box center [27, 212] width 11 height 11
checkbox input "true"
click at [23, 284] on input "Apply benefits" at bounding box center [27, 284] width 11 height 11
checkbox input "true"
click at [26, 315] on input "Apply post-tax deductions" at bounding box center [27, 310] width 11 height 11
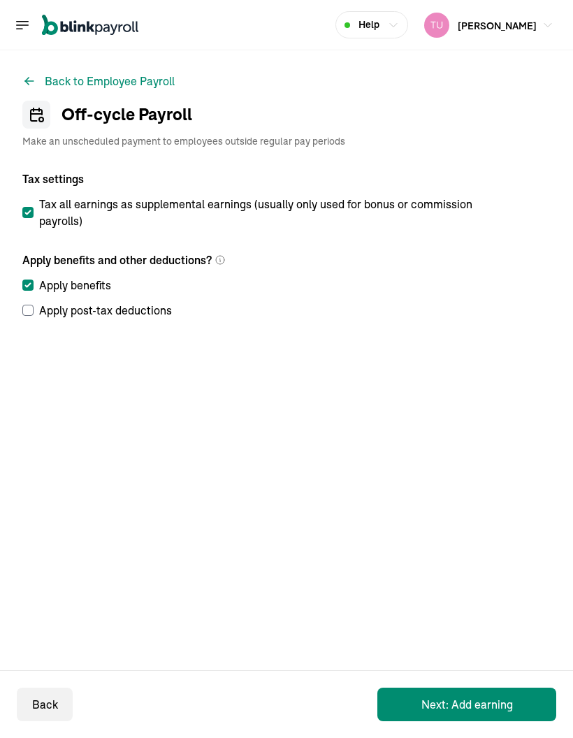
checkbox input "true"
click at [514, 697] on button "Next: Add earning" at bounding box center [466, 704] width 179 height 34
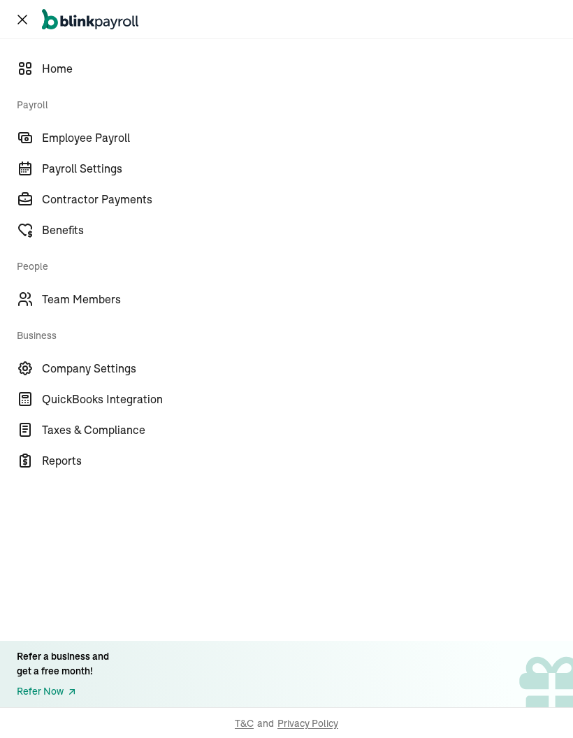
click at [106, 298] on span "Team Members" at bounding box center [307, 299] width 531 height 17
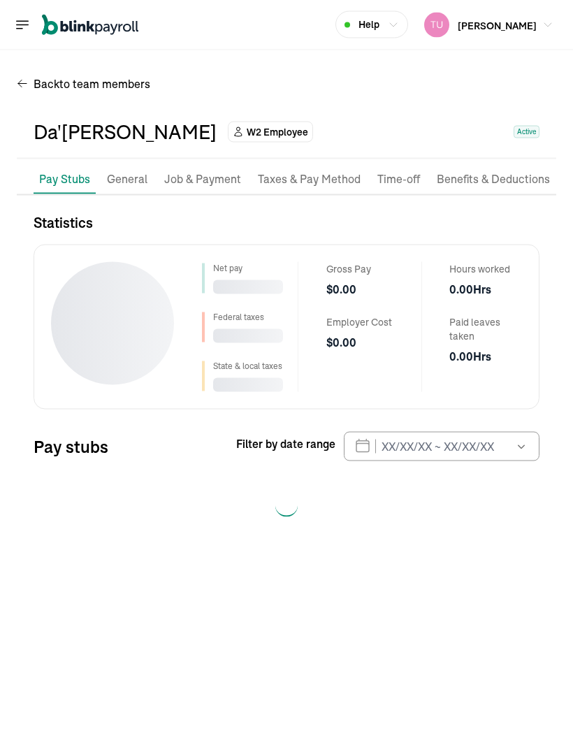
scroll to position [56, 0]
select select "2025"
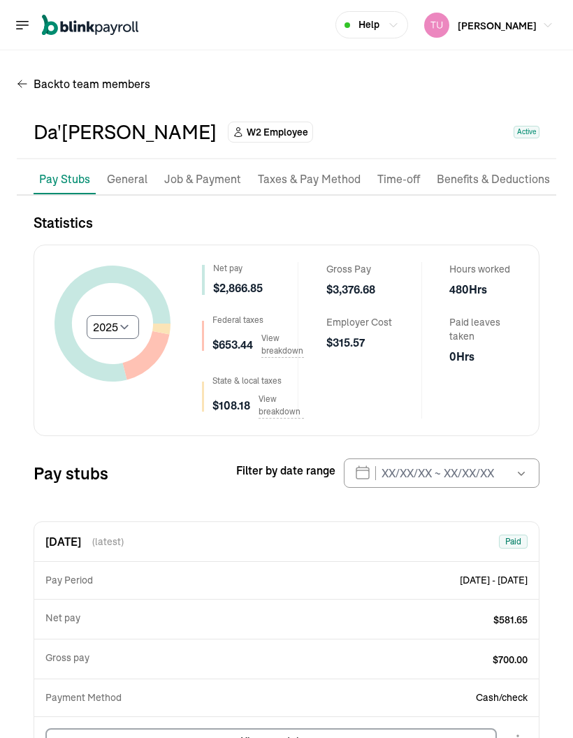
scroll to position [0, 0]
click at [219, 177] on p "Job & Payment" at bounding box center [202, 179] width 77 height 18
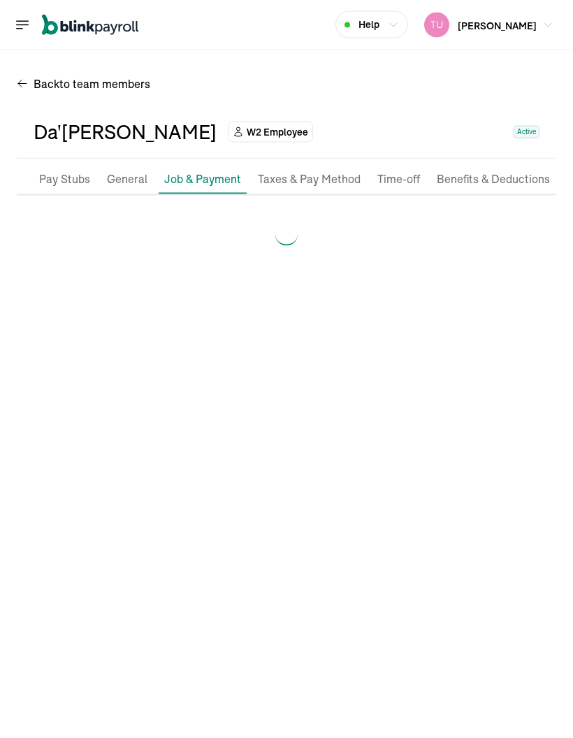
scroll to position [56, 0]
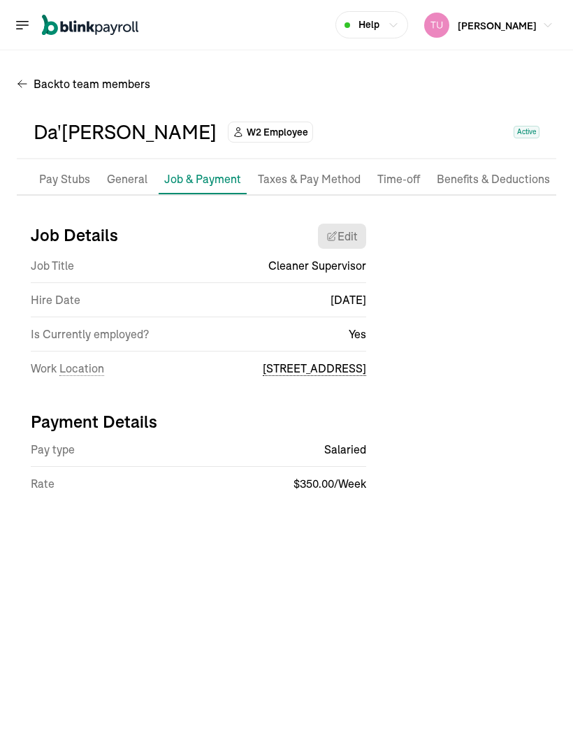
select select "[STREET_ADDRESS]"
select select "2"
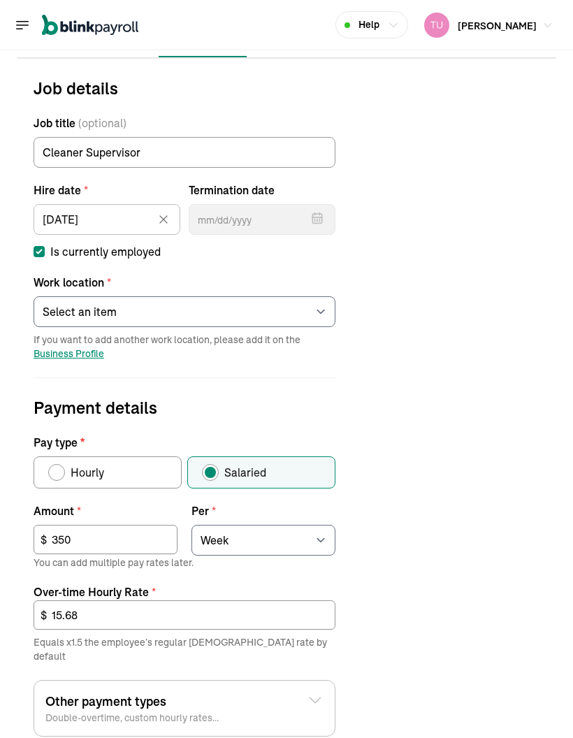
scroll to position [173, 0]
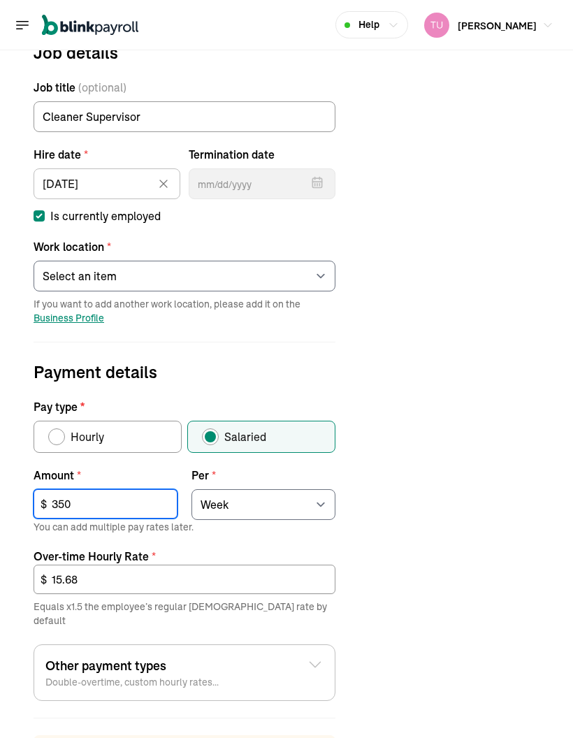
click at [122, 489] on input "350" at bounding box center [106, 503] width 144 height 29
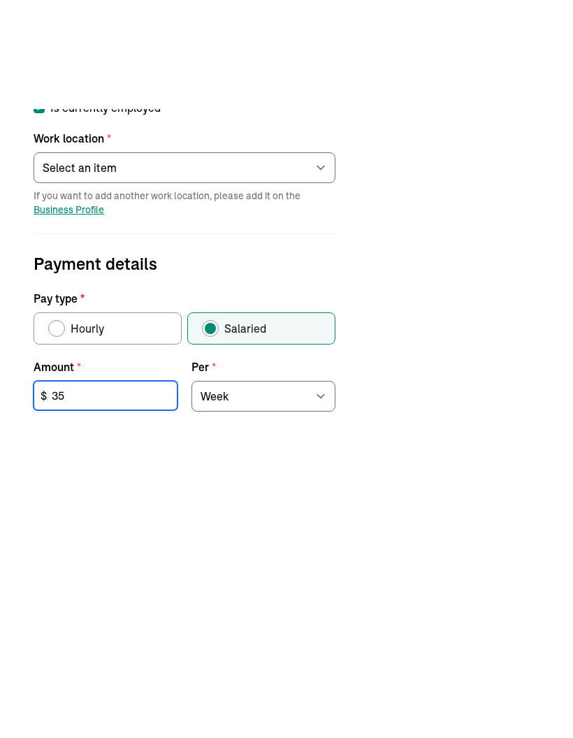
type input "3"
type input "1,450"
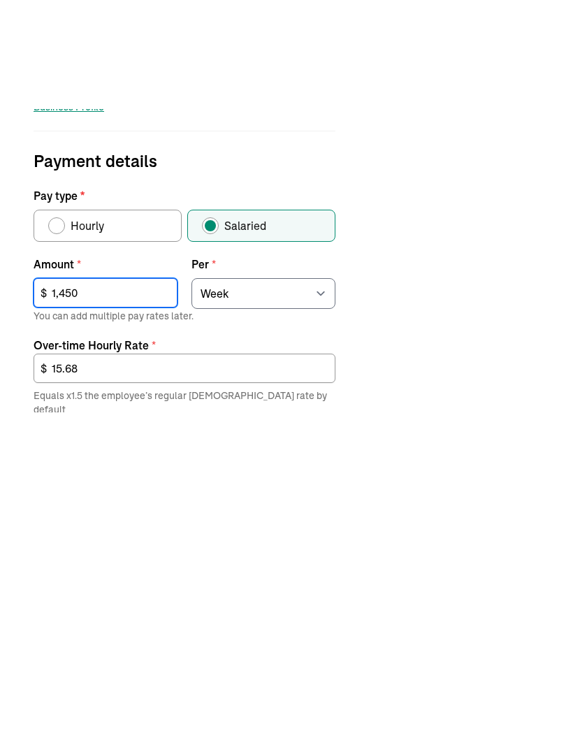
scroll to position [274, 0]
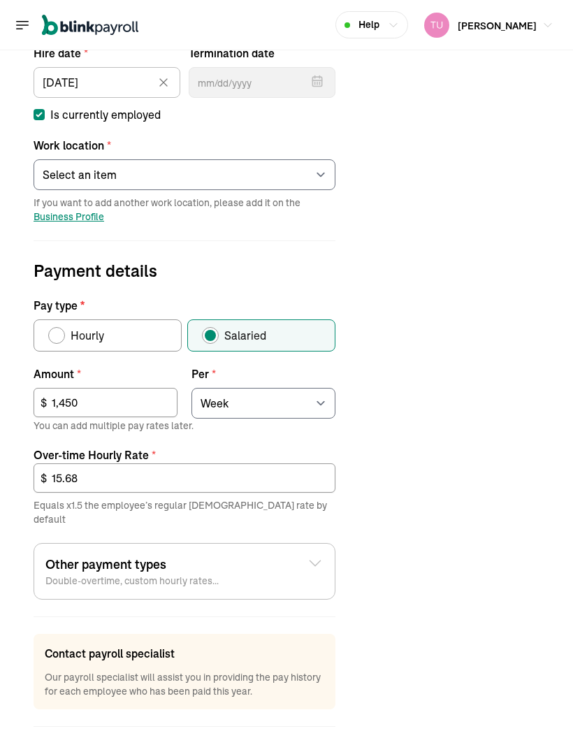
click at [300, 463] on input "15.68" at bounding box center [185, 477] width 302 height 29
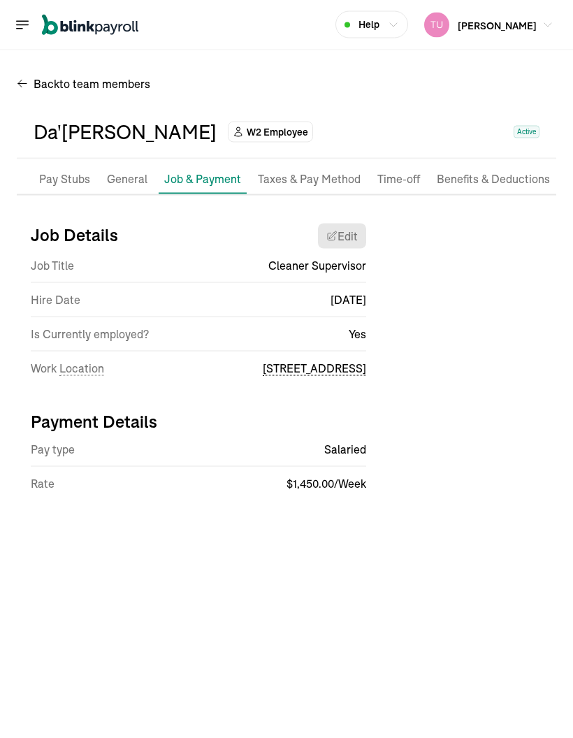
scroll to position [0, 0]
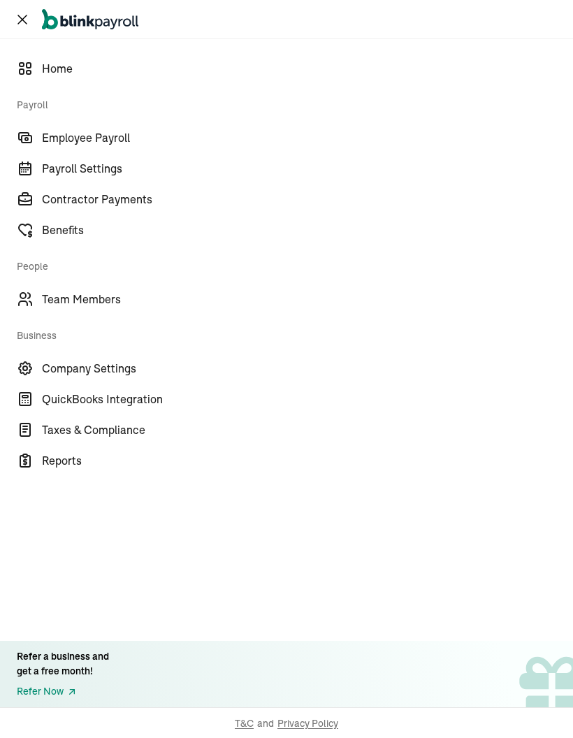
click at [124, 141] on span "Employee Payroll" at bounding box center [307, 137] width 531 height 17
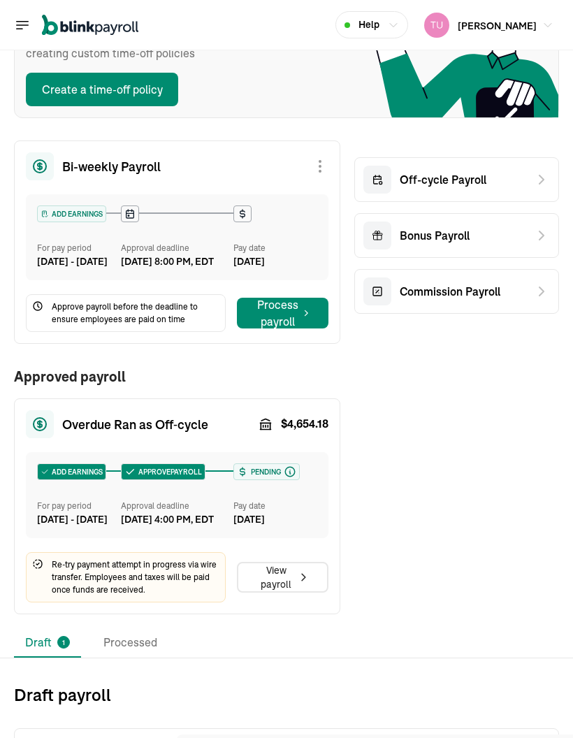
scroll to position [154, 0]
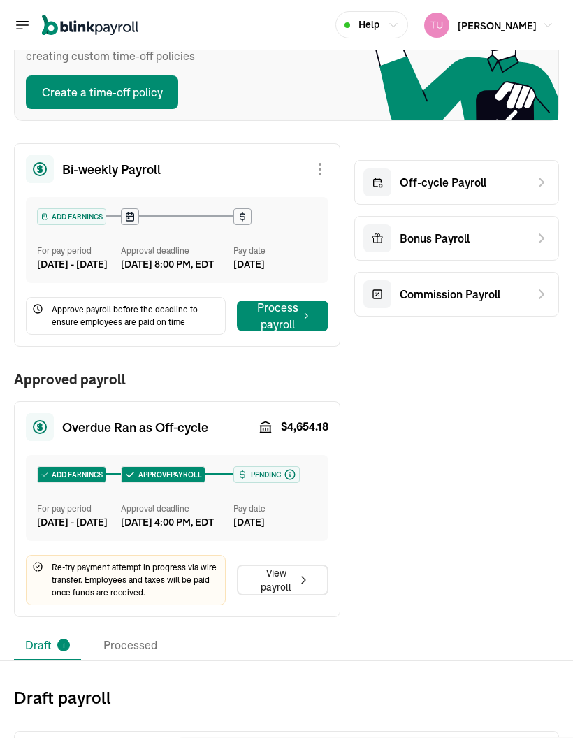
click at [535, 170] on div "Off-cycle Payroll" at bounding box center [456, 182] width 205 height 45
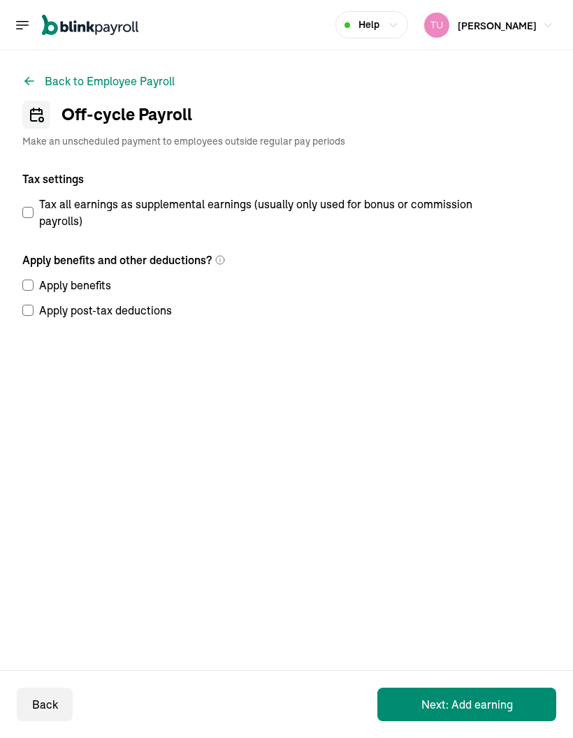
scroll to position [0, 0]
click at [36, 208] on label "Tax all earnings as supplemental earnings (usually only used for bonus or commi…" at bounding box center [252, 213] width 461 height 34
click at [34, 208] on input "Tax all earnings as supplemental earnings (usually only used for bonus or commi…" at bounding box center [27, 212] width 11 height 11
checkbox input "true"
click at [29, 285] on input "Apply benefits" at bounding box center [27, 284] width 11 height 11
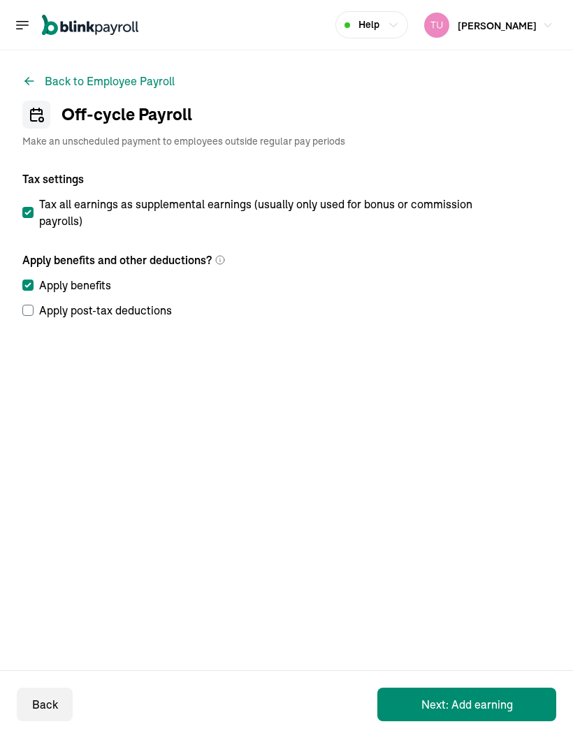
checkbox input "true"
click at [33, 307] on input "Apply post-tax deductions" at bounding box center [27, 310] width 11 height 11
checkbox input "true"
click at [479, 706] on button "Next: Add earning" at bounding box center [466, 704] width 179 height 34
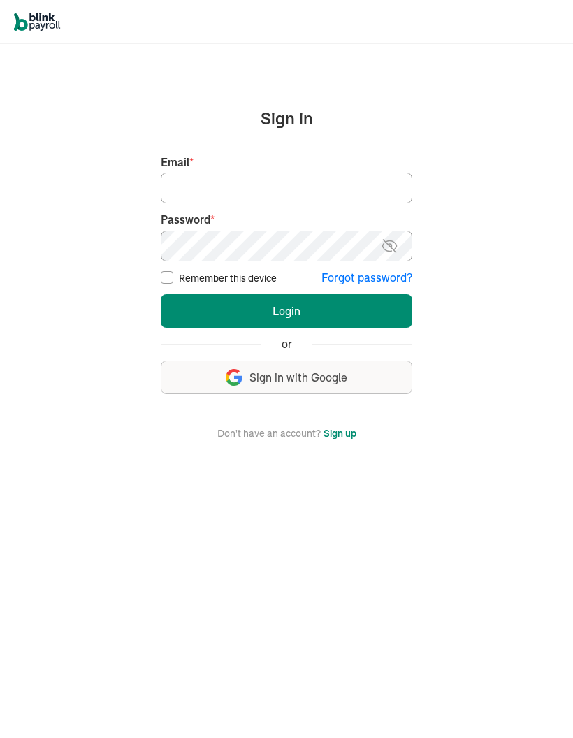
click at [231, 194] on input "Email *" at bounding box center [286, 188] width 251 height 31
type input "[EMAIL_ADDRESS][DOMAIN_NAME]"
click at [292, 321] on button "Login" at bounding box center [286, 311] width 251 height 34
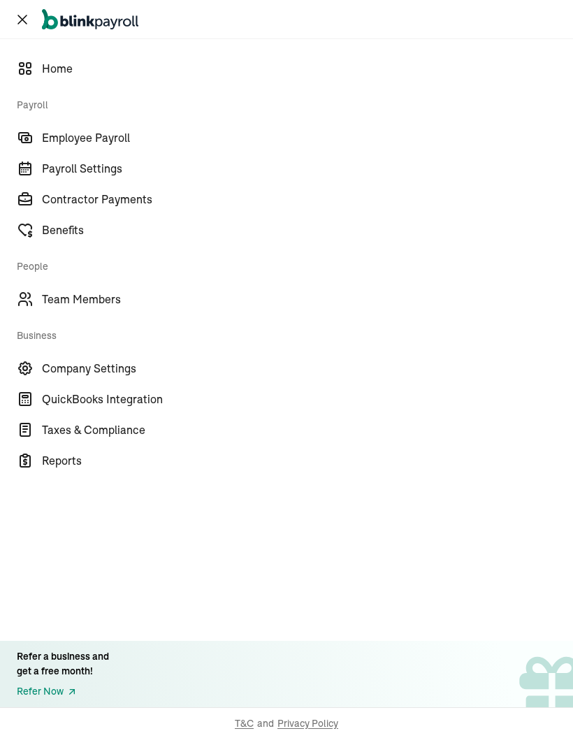
click at [116, 150] on link "Employee Payroll" at bounding box center [286, 137] width 573 height 31
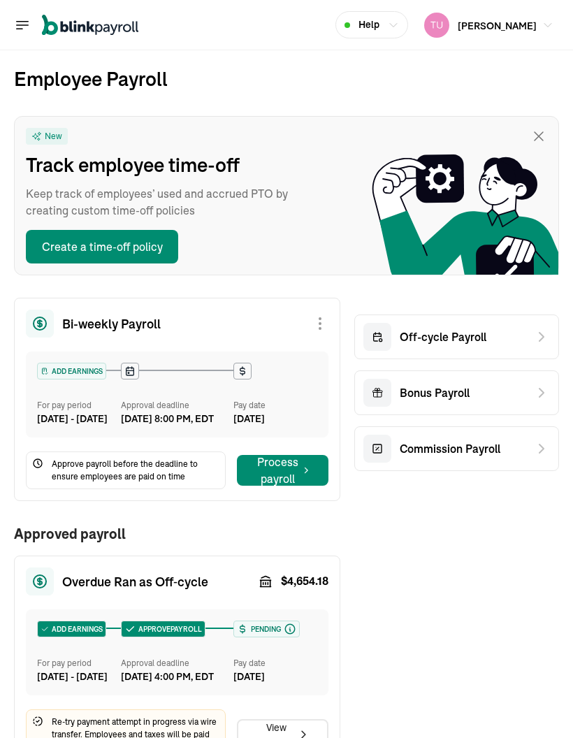
click at [540, 342] on icon at bounding box center [541, 336] width 17 height 17
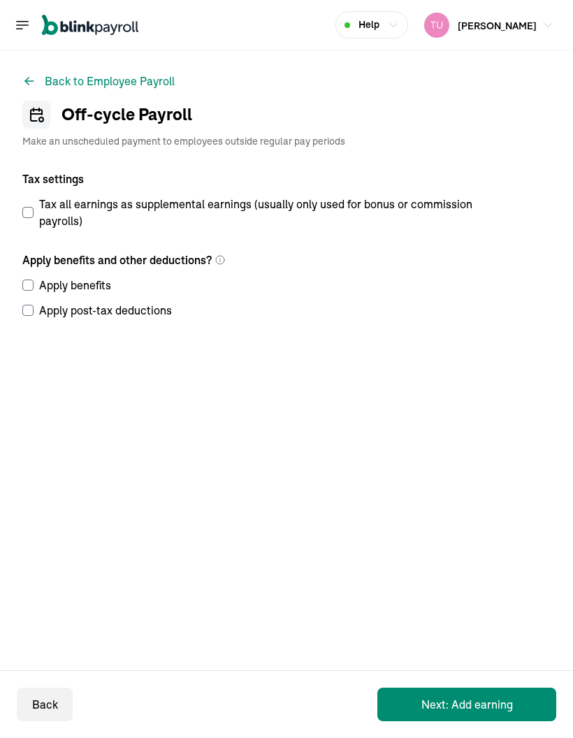
click at [33, 207] on input "Tax all earnings as supplemental earnings (usually only used for bonus or commi…" at bounding box center [27, 212] width 11 height 11
checkbox input "true"
click at [29, 283] on input "Apply benefits" at bounding box center [27, 284] width 11 height 11
checkbox input "true"
click at [23, 319] on form "Tax settings Tax all earnings as supplemental earnings (usually only used for b…" at bounding box center [252, 279] width 461 height 218
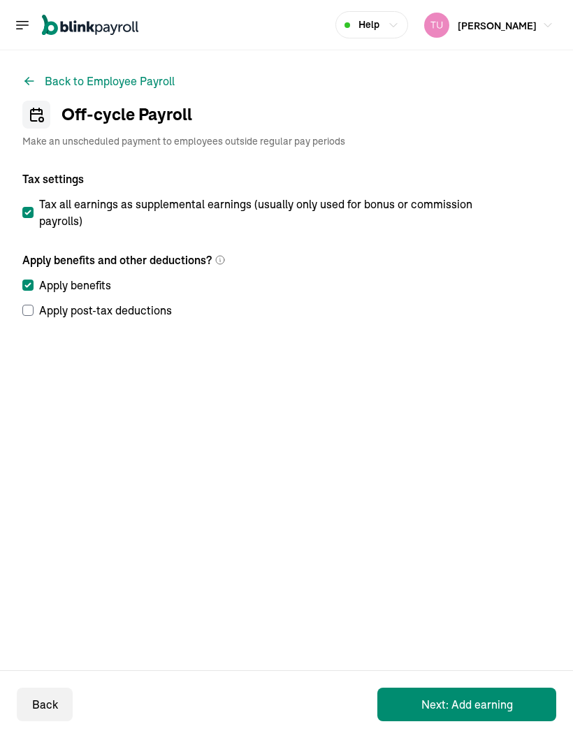
click at [36, 308] on label "Apply post-tax deductions" at bounding box center [252, 310] width 461 height 17
click at [34, 308] on input "Apply post-tax deductions" at bounding box center [27, 310] width 11 height 11
checkbox input "true"
click at [455, 702] on button "Next: Add earning" at bounding box center [466, 704] width 179 height 34
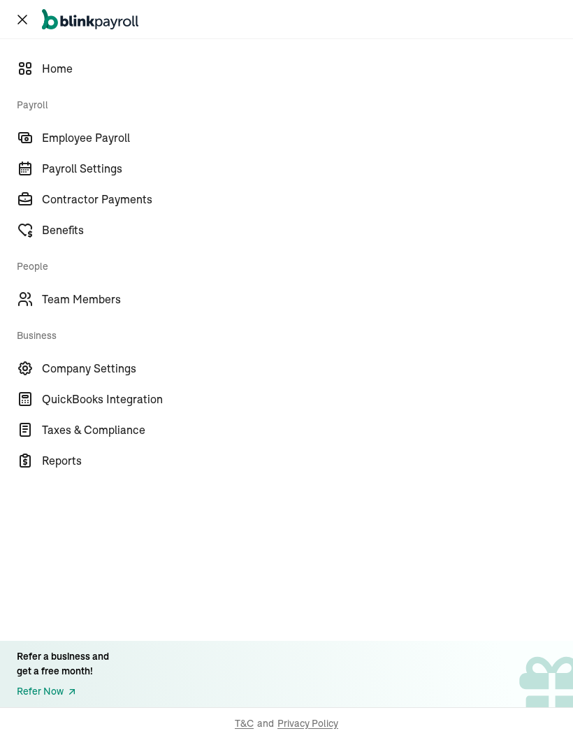
click at [116, 150] on link "Employee Payroll" at bounding box center [286, 137] width 573 height 31
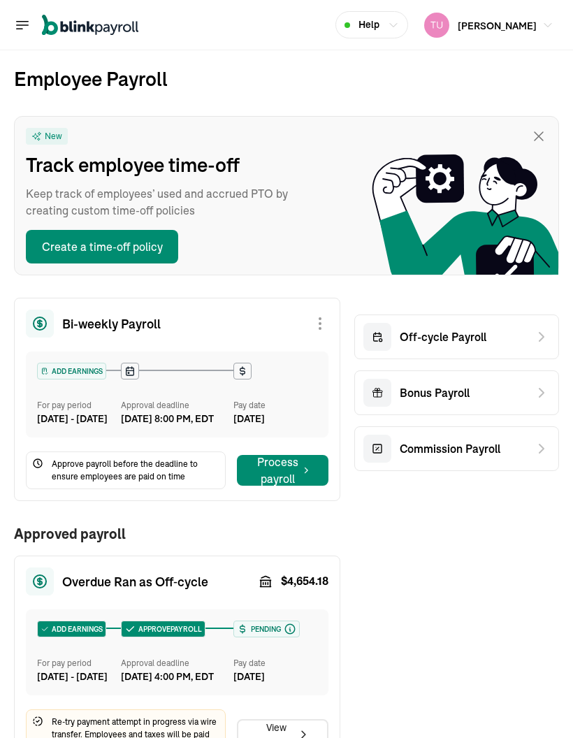
click at [540, 342] on icon at bounding box center [541, 336] width 17 height 17
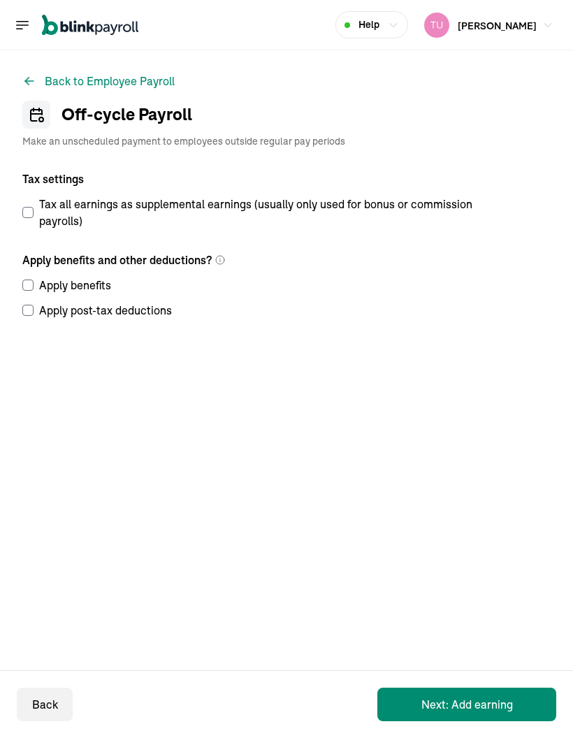
click at [33, 207] on input "Tax all earnings as supplemental earnings (usually only used for bonus or commi…" at bounding box center [27, 212] width 11 height 11
checkbox input "true"
click at [29, 283] on input "Apply benefits" at bounding box center [27, 284] width 11 height 11
checkbox input "true"
click at [23, 319] on form "Tax settings Tax all earnings as supplemental earnings (usually only used for b…" at bounding box center [252, 279] width 461 height 218
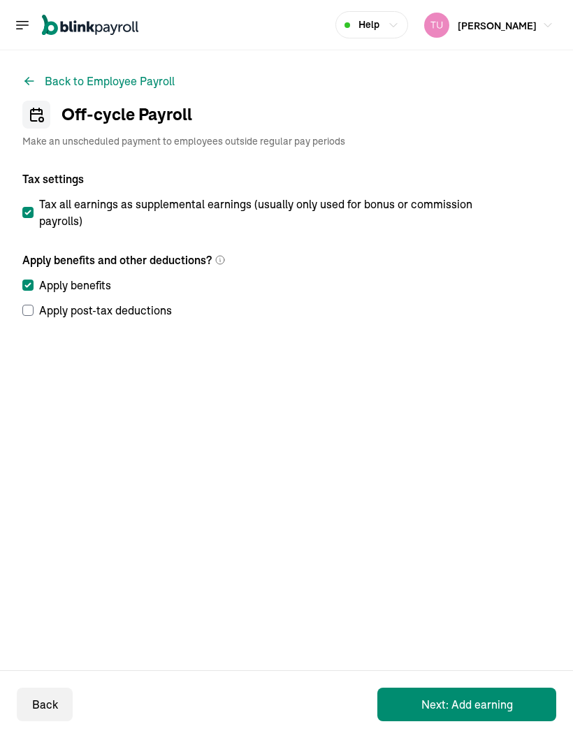
click at [36, 308] on label "Apply post-tax deductions" at bounding box center [252, 310] width 461 height 17
click at [34, 308] on input "Apply post-tax deductions" at bounding box center [27, 310] width 11 height 11
checkbox input "true"
click at [455, 702] on button "Next: Add earning" at bounding box center [466, 704] width 179 height 34
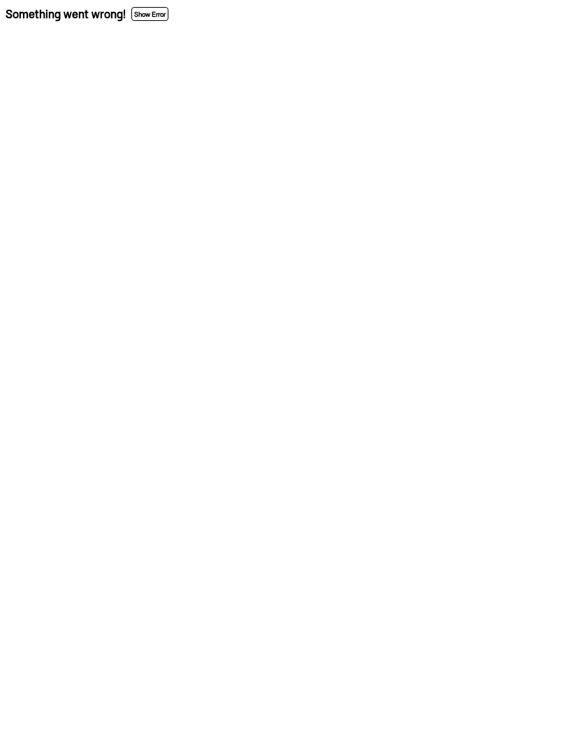
click at [166, 14] on button "Show Error" at bounding box center [149, 14] width 37 height 14
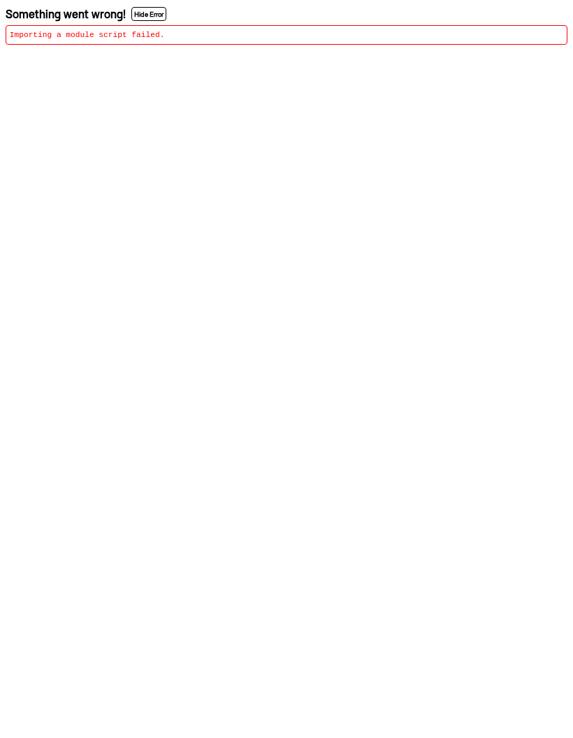
click at [203, 50] on html "Something went wrong! Hide Error Importing a module script failed." at bounding box center [286, 25] width 573 height 50
click at [111, 50] on html "Something went wrong! Hide Error Importing a module script failed." at bounding box center [286, 25] width 573 height 50
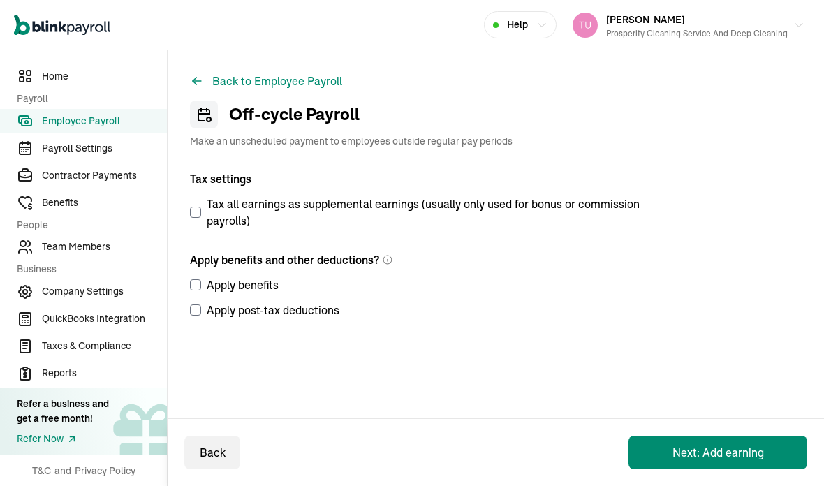
click at [126, 123] on span "Employee Payroll" at bounding box center [104, 121] width 125 height 15
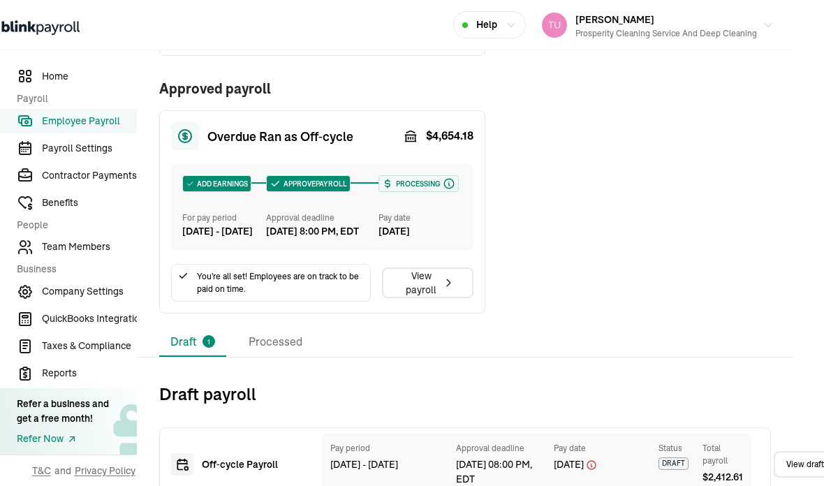
scroll to position [56, 0]
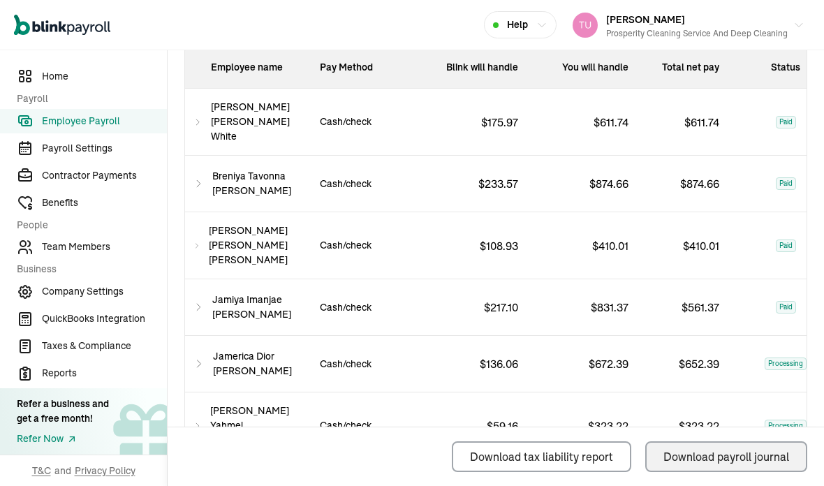
scroll to position [655, 0]
